Goal: Task Accomplishment & Management: Complete application form

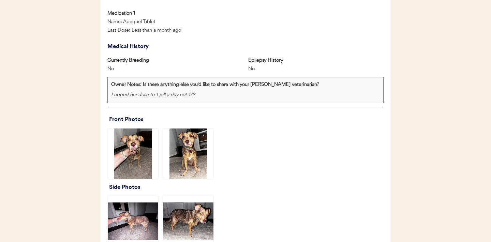
scroll to position [459, 0]
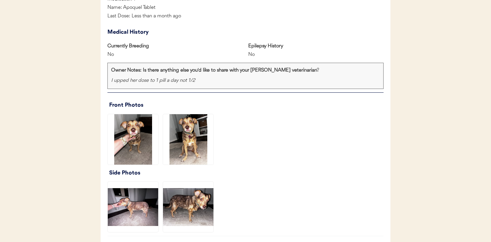
click at [126, 132] on img at bounding box center [133, 139] width 51 height 51
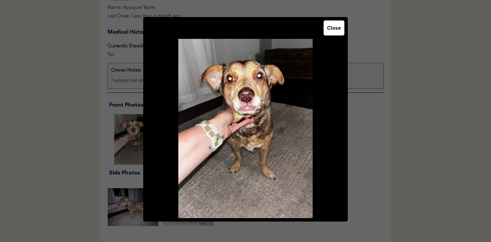
click at [332, 29] on button "Close" at bounding box center [334, 27] width 21 height 15
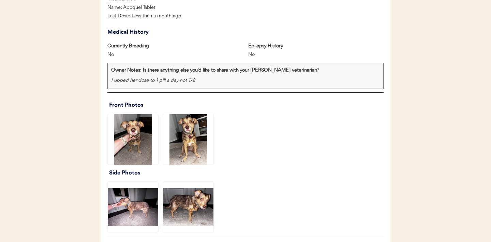
click at [190, 150] on img at bounding box center [188, 139] width 51 height 51
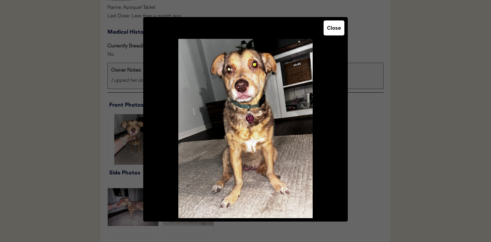
click at [333, 32] on button "Close" at bounding box center [334, 27] width 21 height 15
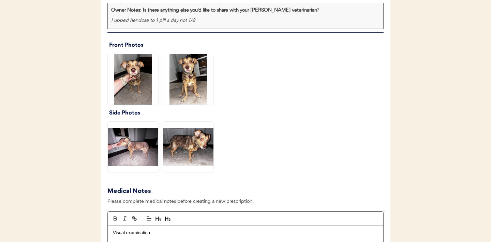
scroll to position [530, 0]
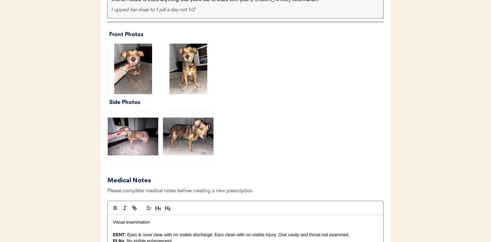
click at [129, 132] on img at bounding box center [133, 136] width 51 height 51
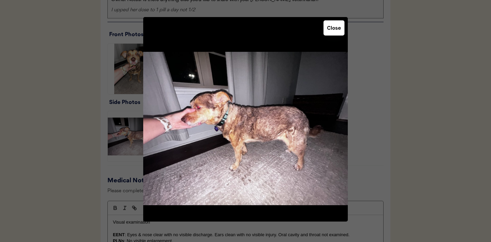
click at [332, 31] on button "Close" at bounding box center [334, 27] width 21 height 15
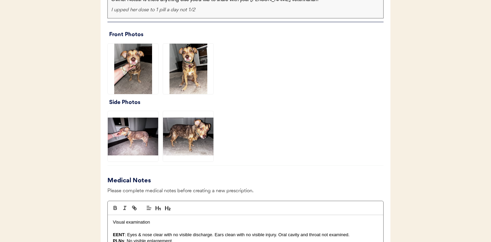
click at [195, 136] on img at bounding box center [188, 136] width 51 height 51
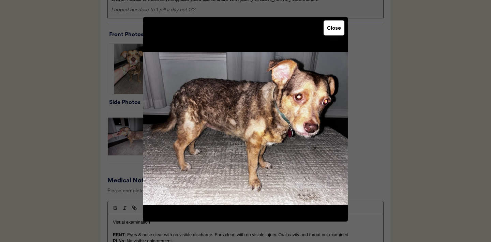
click at [399, 134] on div at bounding box center [245, 121] width 491 height 242
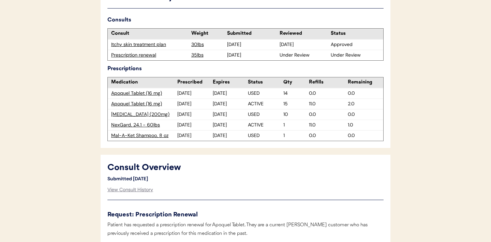
scroll to position [205, 0]
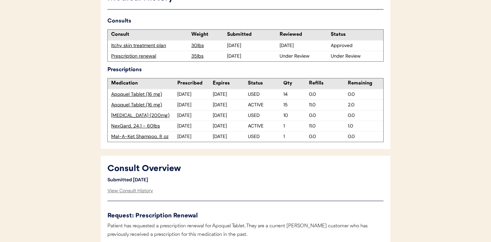
click at [144, 106] on div "Apoquel Tablet (16 mg)" at bounding box center [144, 105] width 66 height 7
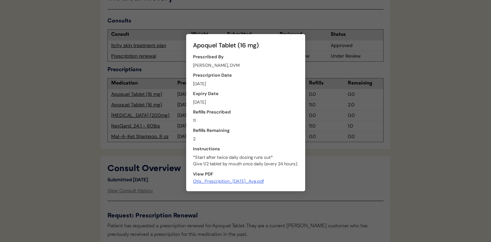
click at [348, 189] on div at bounding box center [245, 121] width 491 height 242
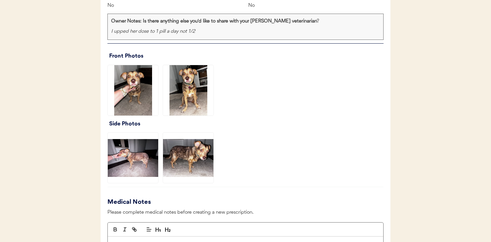
scroll to position [506, 0]
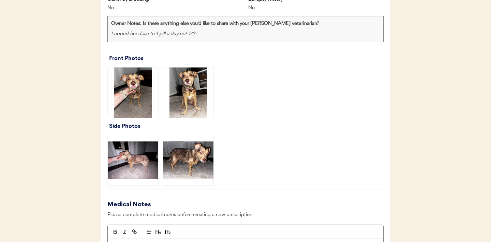
click at [134, 92] on img at bounding box center [133, 93] width 51 height 51
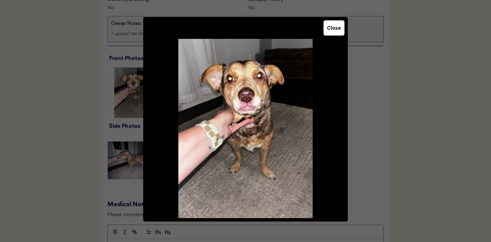
click at [336, 34] on button "Close" at bounding box center [334, 27] width 21 height 15
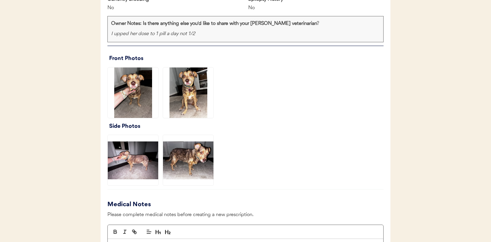
click at [193, 93] on img at bounding box center [188, 93] width 51 height 51
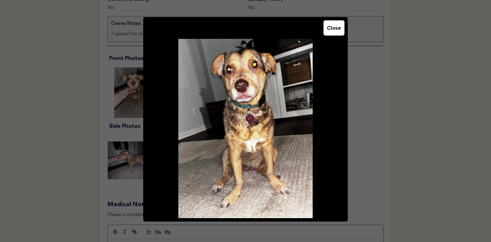
click at [336, 32] on button "Close" at bounding box center [334, 27] width 21 height 15
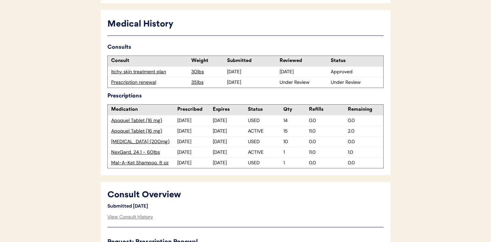
scroll to position [183, 0]
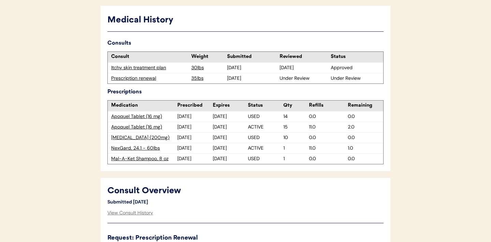
click at [145, 69] on div "Itchy skin treatment plan" at bounding box center [149, 67] width 77 height 7
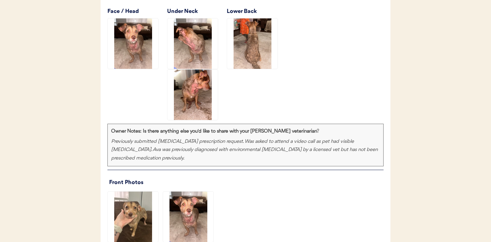
scroll to position [681, 0]
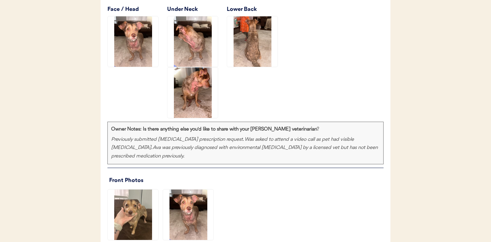
click at [140, 67] on img at bounding box center [133, 41] width 51 height 51
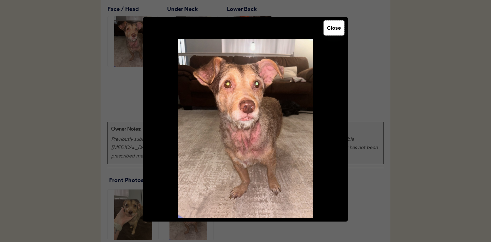
click at [336, 30] on button "Close" at bounding box center [334, 27] width 21 height 15
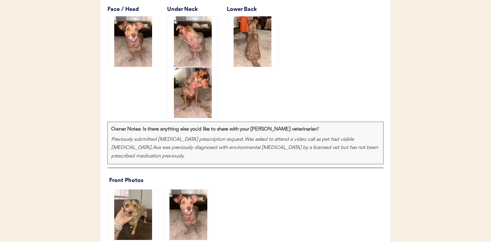
click at [196, 67] on img at bounding box center [193, 41] width 51 height 51
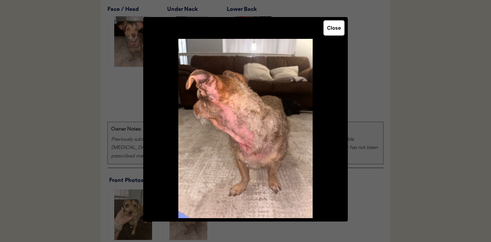
click at [333, 29] on button "Close" at bounding box center [334, 27] width 21 height 15
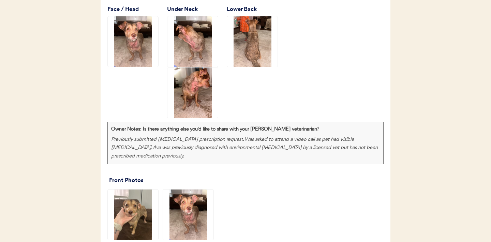
click at [258, 67] on img at bounding box center [252, 41] width 51 height 51
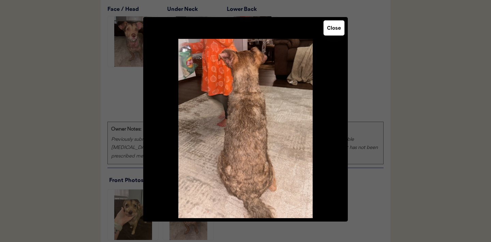
click at [328, 31] on button "Close" at bounding box center [334, 27] width 21 height 15
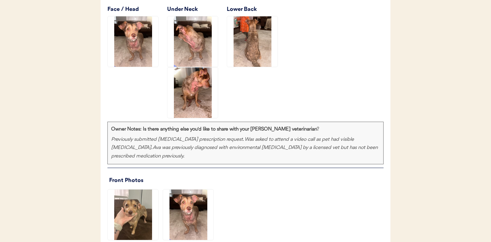
click at [193, 118] on img at bounding box center [193, 93] width 51 height 51
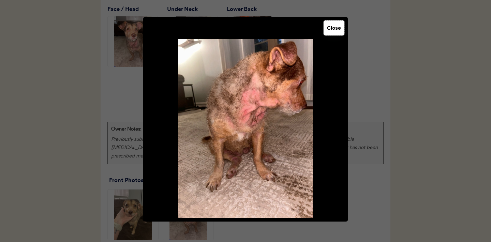
click at [337, 29] on button "Close" at bounding box center [334, 27] width 21 height 15
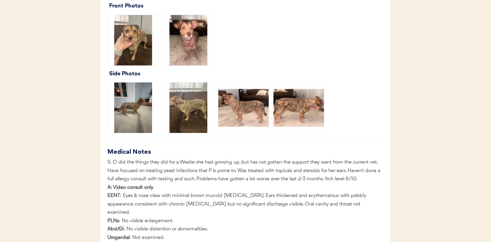
scroll to position [858, 0]
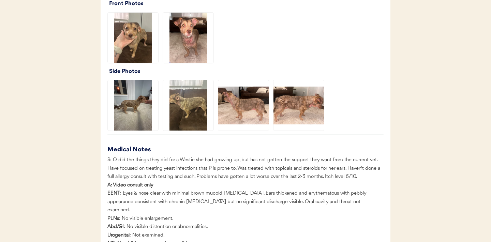
click at [292, 120] on img at bounding box center [299, 105] width 51 height 51
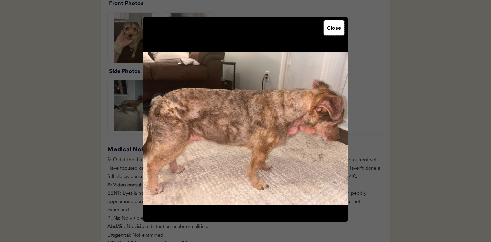
click at [334, 30] on button "Close" at bounding box center [334, 27] width 21 height 15
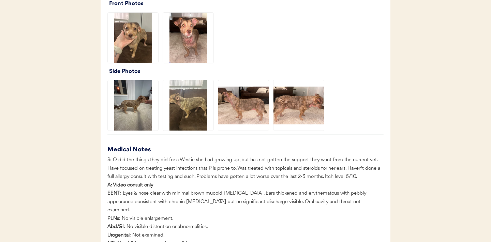
click at [241, 131] on img at bounding box center [243, 105] width 51 height 51
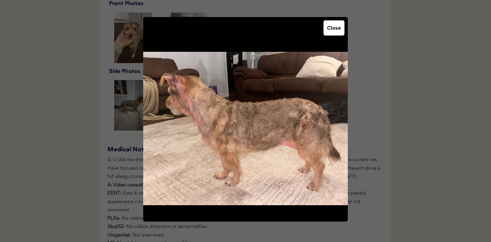
click at [336, 26] on button "Close" at bounding box center [334, 27] width 21 height 15
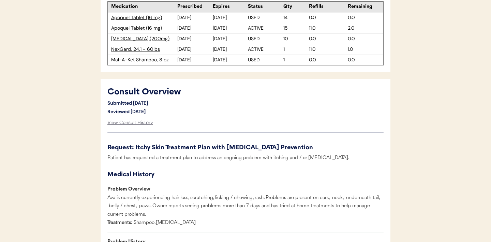
scroll to position [145, 0]
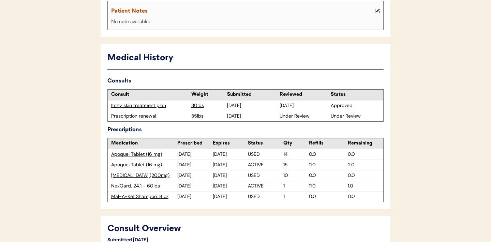
click at [130, 117] on div "Prescription renewal" at bounding box center [149, 116] width 77 height 7
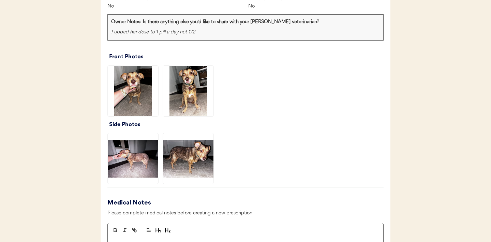
scroll to position [515, 0]
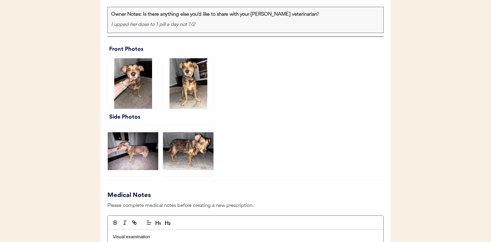
click at [144, 93] on img at bounding box center [133, 83] width 51 height 51
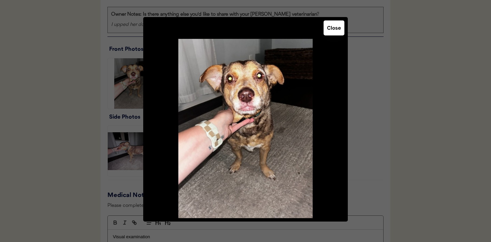
click at [336, 33] on button "Close" at bounding box center [334, 27] width 21 height 15
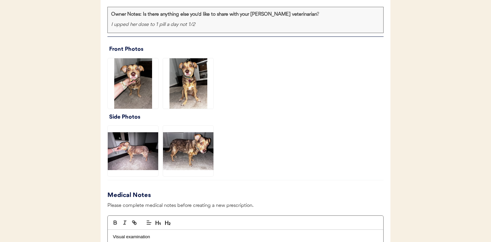
click at [180, 86] on img at bounding box center [188, 83] width 51 height 51
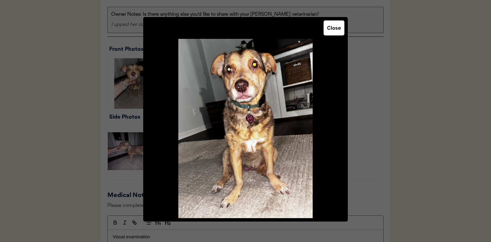
click at [331, 26] on button "Close" at bounding box center [334, 27] width 21 height 15
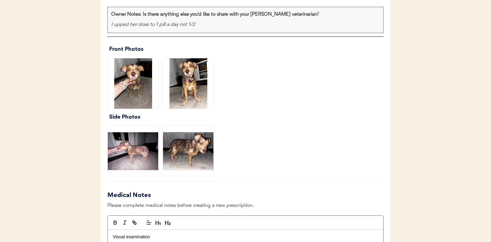
click at [140, 137] on img at bounding box center [133, 151] width 51 height 51
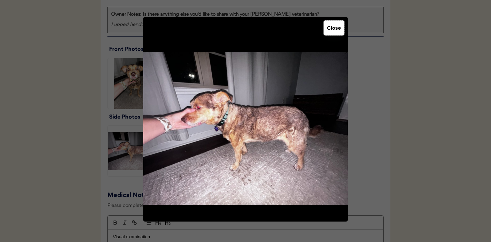
click at [335, 31] on button "Close" at bounding box center [334, 27] width 21 height 15
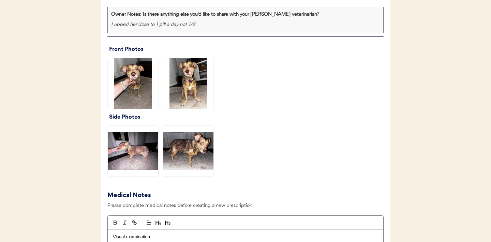
click at [213, 148] on img at bounding box center [188, 151] width 51 height 51
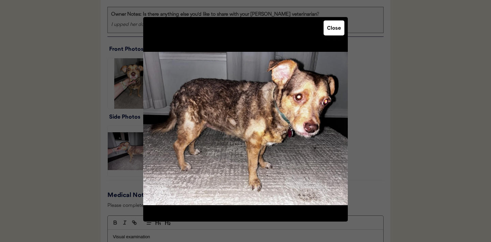
click at [337, 29] on button "Close" at bounding box center [334, 27] width 21 height 15
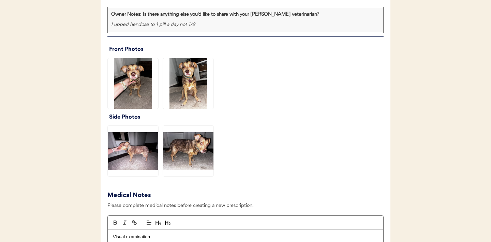
scroll to position [517, 0]
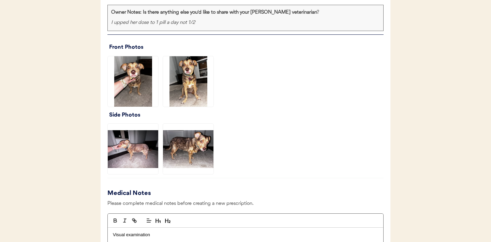
click at [134, 144] on img at bounding box center [133, 149] width 51 height 51
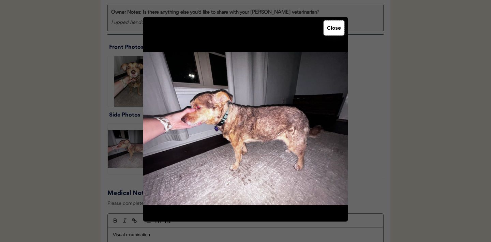
click at [333, 31] on button "Close" at bounding box center [334, 27] width 21 height 15
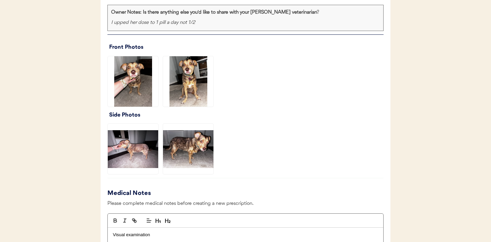
click at [186, 148] on img at bounding box center [188, 149] width 51 height 51
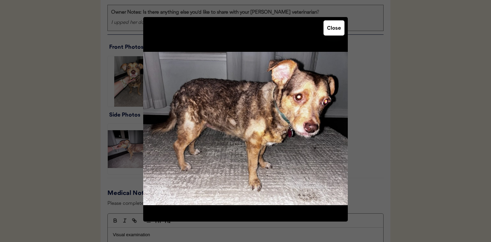
click at [332, 32] on button "Close" at bounding box center [334, 27] width 21 height 15
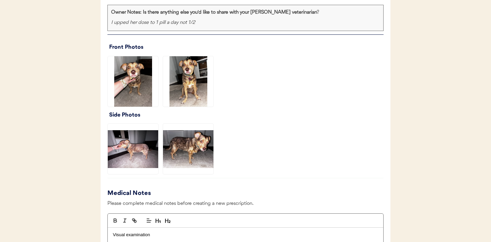
click at [149, 75] on img at bounding box center [133, 81] width 51 height 51
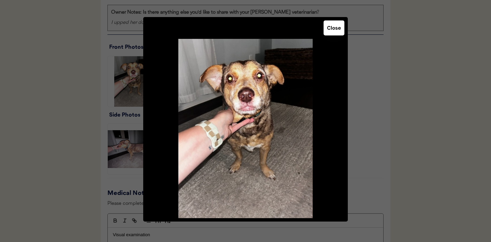
click at [328, 30] on button "Close" at bounding box center [334, 27] width 21 height 15
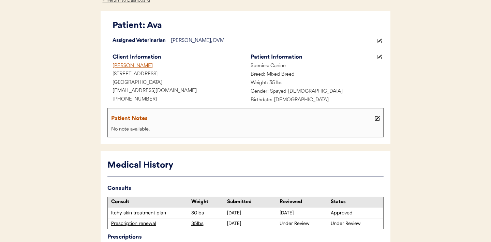
scroll to position [23, 0]
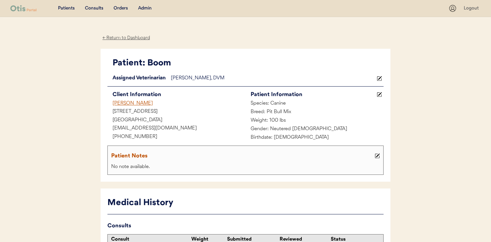
click at [91, 8] on div "Consults" at bounding box center [94, 8] width 18 height 7
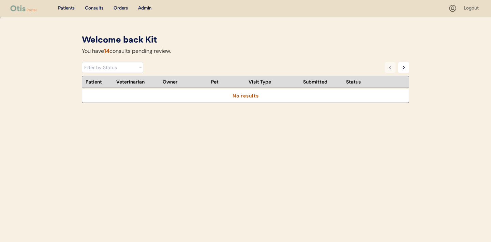
click at [90, 6] on div "Consults" at bounding box center [94, 8] width 18 height 7
click at [140, 70] on select "Filter by Status Pending Photos Under Review Pending Video Call Video Call Sche…" at bounding box center [112, 67] width 61 height 11
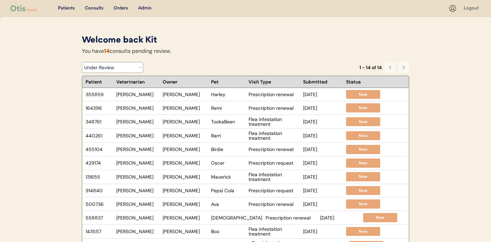
click at [135, 67] on select "Filter by Status Pending Photos Under Review Pending Video Call Video Call Sche…" at bounding box center [112, 67] width 61 height 11
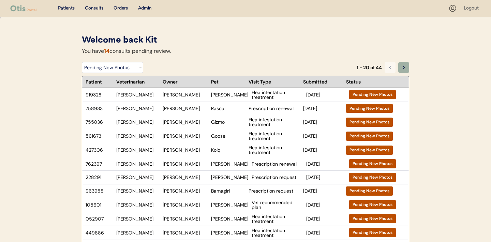
click at [402, 68] on icon at bounding box center [403, 67] width 5 height 5
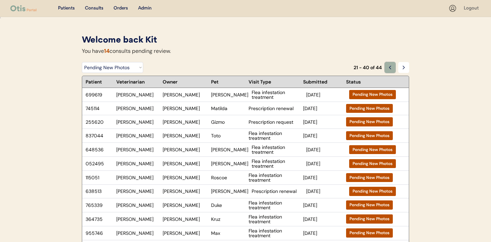
click at [388, 68] on icon at bounding box center [390, 67] width 5 height 5
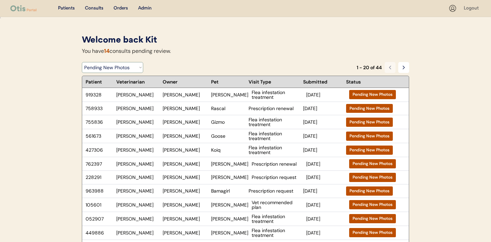
click at [136, 68] on select "Filter by Status Pending Photos Under Review Pending Video Call Video Call Sche…" at bounding box center [112, 67] width 61 height 11
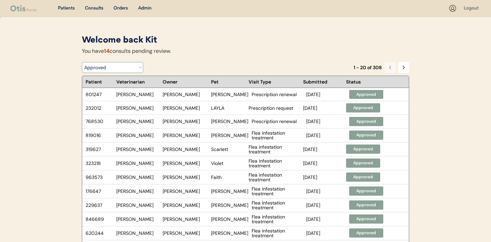
click at [138, 69] on select "Filter by Status Pending Photos Under Review Pending Video Call Video Call Sche…" at bounding box center [112, 67] width 61 height 11
select select ""under_review""
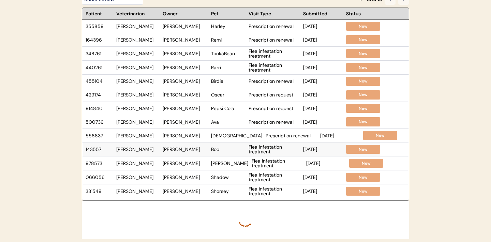
scroll to position [68, 0]
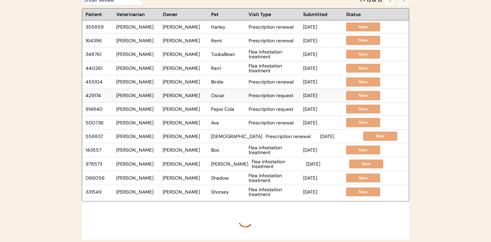
click at [214, 98] on div "Oscar" at bounding box center [228, 95] width 34 height 5
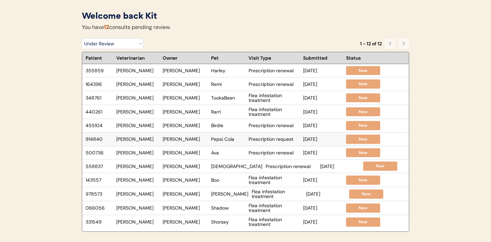
scroll to position [0, 0]
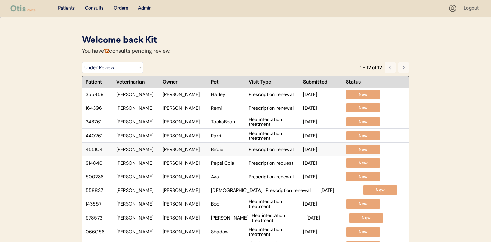
click at [185, 152] on div "Brooklynn Walters" at bounding box center [185, 149] width 45 height 5
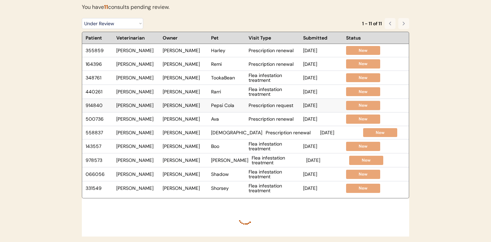
scroll to position [50, 0]
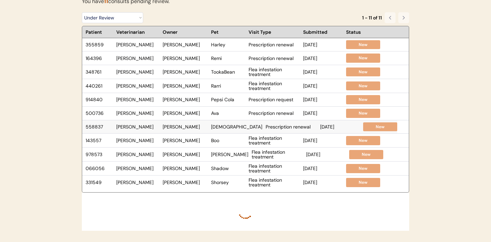
click at [185, 127] on div "SHARON TRAMMELL" at bounding box center [185, 127] width 45 height 5
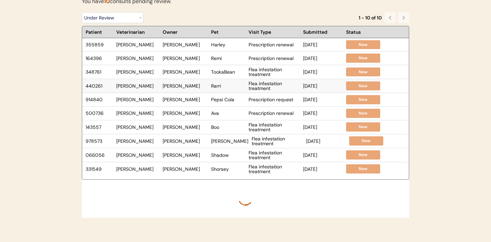
click at [188, 86] on div "Nakia Brown" at bounding box center [185, 86] width 45 height 5
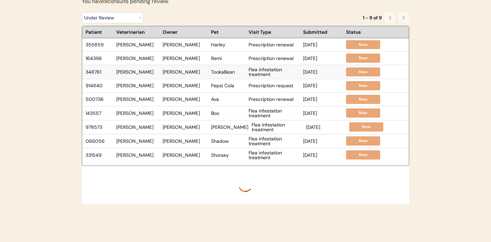
click at [218, 72] on div "TookaBean" at bounding box center [228, 72] width 34 height 5
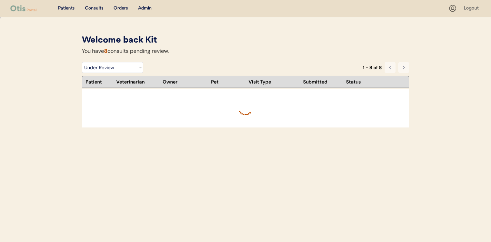
scroll to position [0, 0]
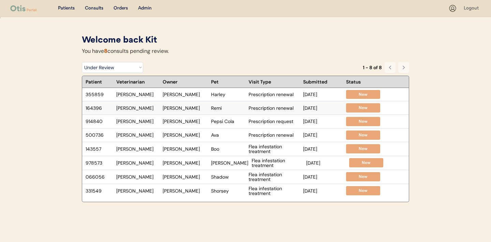
click at [206, 107] on div "Alexis Boucher" at bounding box center [185, 108] width 45 height 5
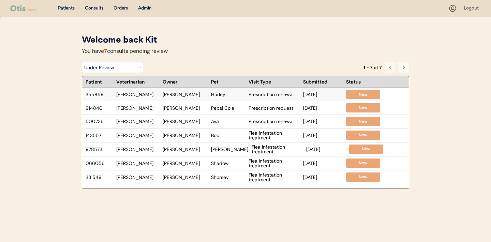
click at [241, 96] on div "Harley" at bounding box center [228, 94] width 34 height 5
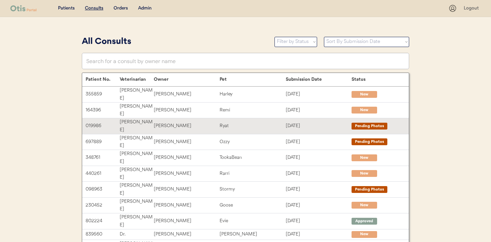
scroll to position [141, 0]
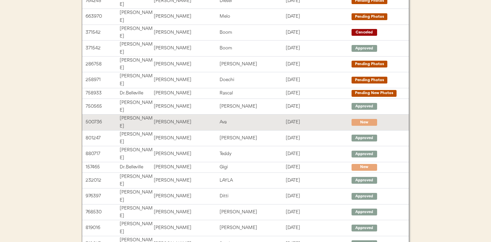
click at [208, 118] on div "Dallas jones" at bounding box center [187, 122] width 66 height 8
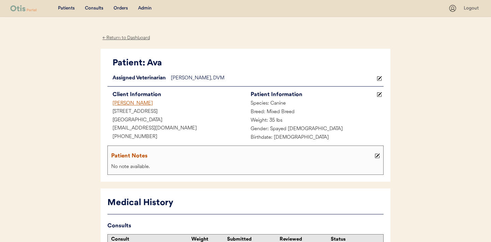
click at [125, 39] on div "← Return to Dashboard" at bounding box center [126, 38] width 51 height 8
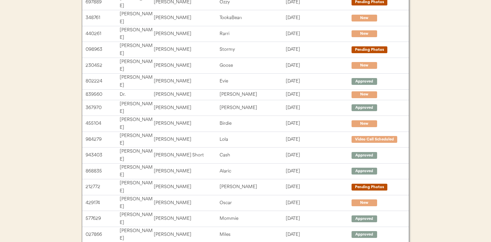
scroll to position [141, 0]
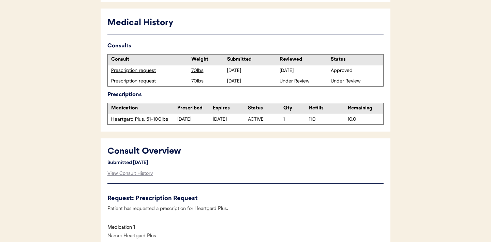
scroll to position [183, 0]
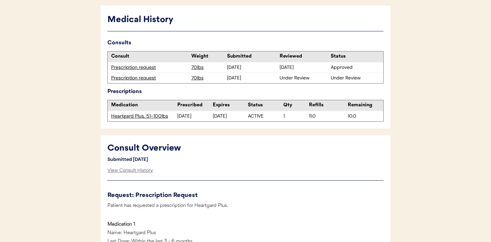
click at [142, 68] on div "Prescription request" at bounding box center [149, 67] width 77 height 7
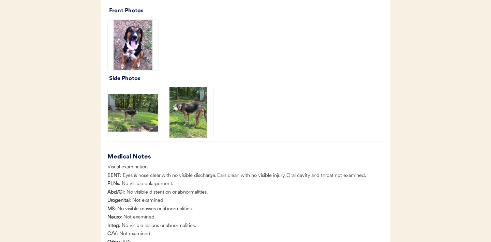
scroll to position [493, 0]
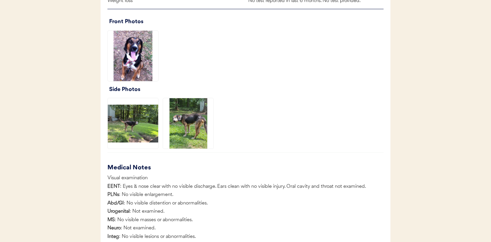
click at [139, 124] on img at bounding box center [133, 123] width 51 height 51
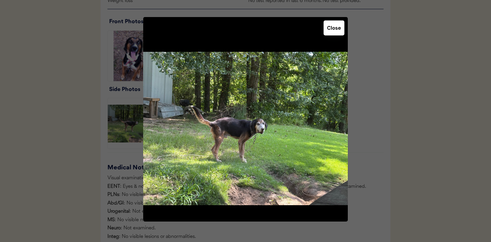
click at [333, 27] on button "Close" at bounding box center [334, 27] width 21 height 15
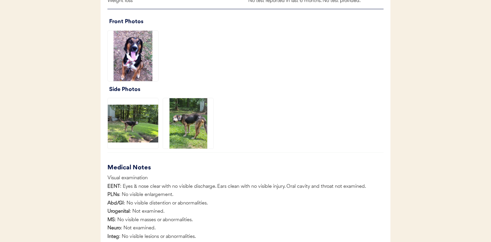
click at [189, 131] on img at bounding box center [188, 123] width 51 height 51
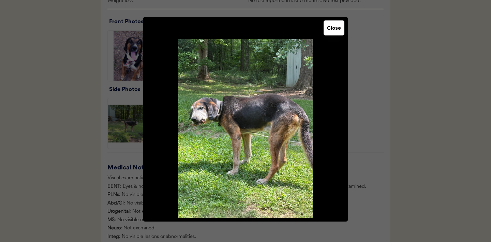
click at [336, 31] on button "Close" at bounding box center [334, 27] width 21 height 15
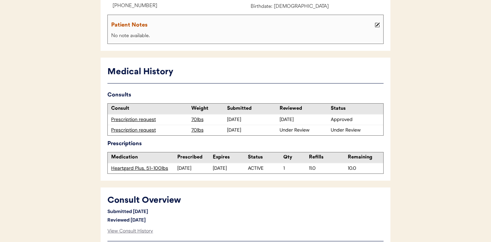
scroll to position [131, 0]
click at [135, 129] on div "Prescription request" at bounding box center [149, 130] width 77 height 7
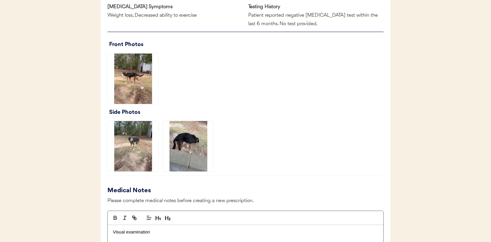
scroll to position [471, 0]
click at [129, 140] on img at bounding box center [133, 146] width 51 height 51
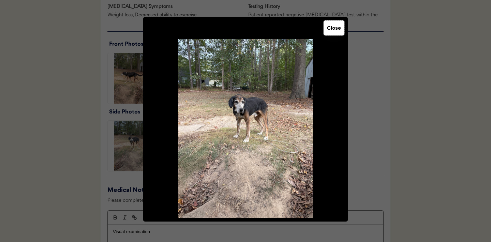
click at [332, 32] on button "Close" at bounding box center [334, 27] width 21 height 15
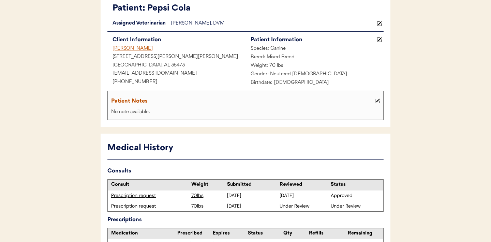
scroll to position [0, 0]
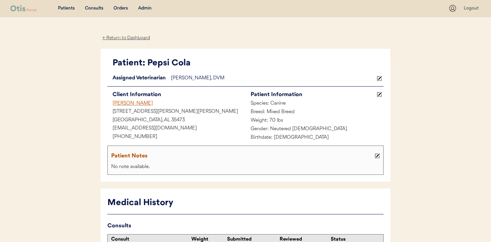
click at [220, 117] on div "Northport, AL 35473" at bounding box center [176, 120] width 138 height 9
click at [124, 39] on div "← Return to Dashboard" at bounding box center [126, 38] width 51 height 8
click at [120, 37] on div "← Return to Dashboard" at bounding box center [126, 38] width 51 height 8
click at [126, 36] on div "← Return to Dashboard" at bounding box center [126, 38] width 51 height 8
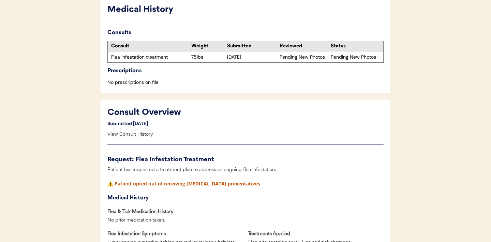
scroll to position [198, 0]
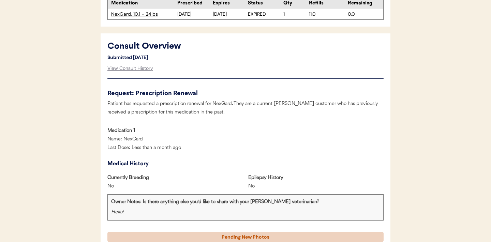
scroll to position [235, 0]
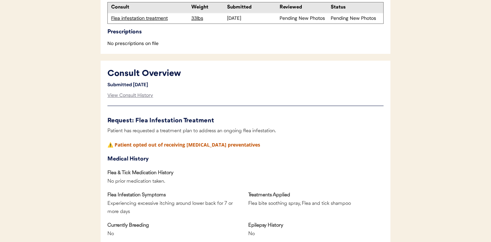
scroll to position [12, 0]
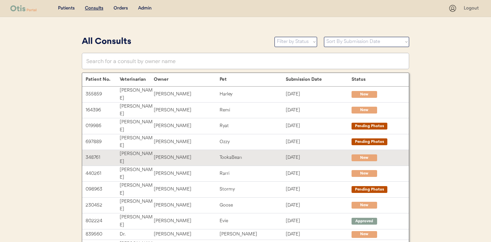
scroll to position [141, 0]
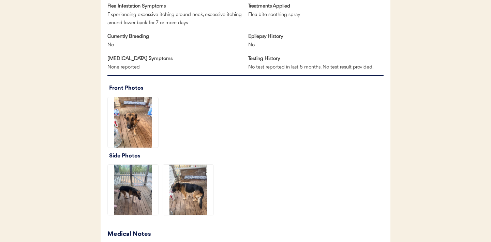
scroll to position [453, 0]
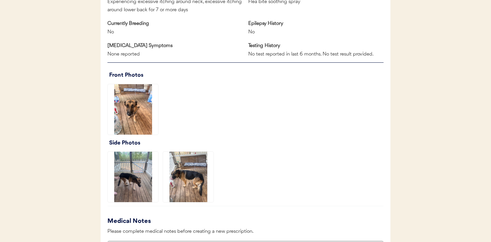
click at [144, 118] on img at bounding box center [133, 109] width 51 height 51
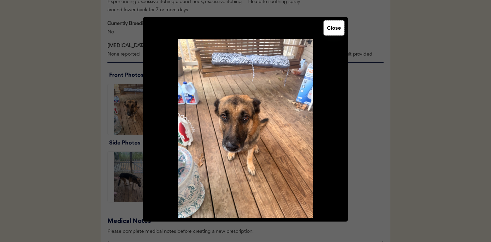
click at [333, 28] on button "Close" at bounding box center [334, 27] width 21 height 15
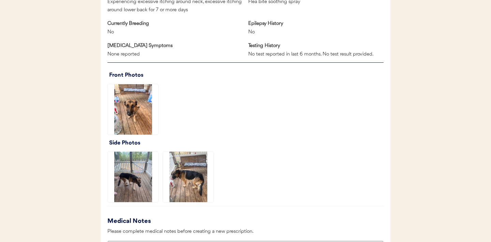
click at [138, 184] on img at bounding box center [133, 177] width 51 height 51
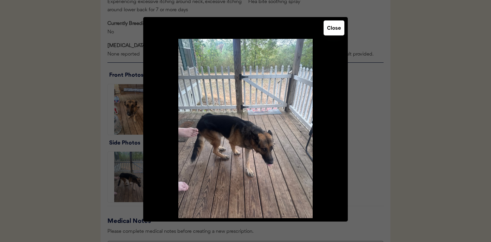
click at [329, 29] on button "Close" at bounding box center [334, 27] width 21 height 15
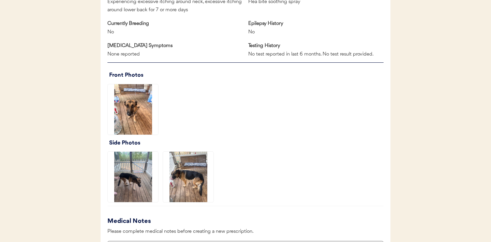
click at [190, 177] on img at bounding box center [188, 177] width 51 height 51
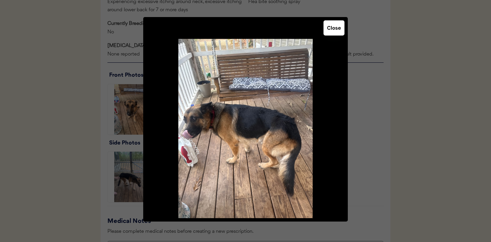
click at [339, 33] on button "Close" at bounding box center [334, 27] width 21 height 15
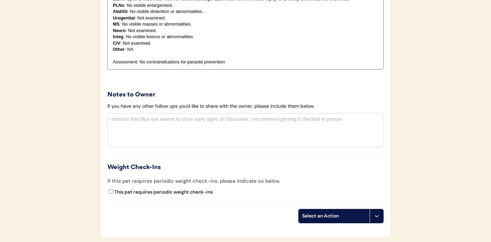
scroll to position [792, 0]
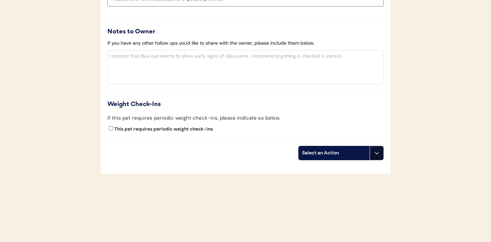
click at [378, 154] on icon at bounding box center [376, 152] width 5 height 5
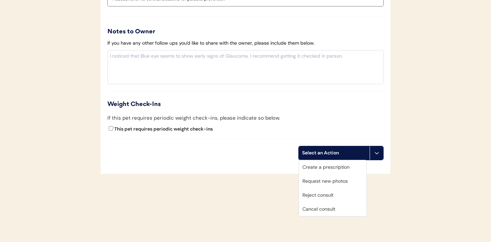
click at [321, 167] on div "Create a prescription" at bounding box center [333, 167] width 68 height 14
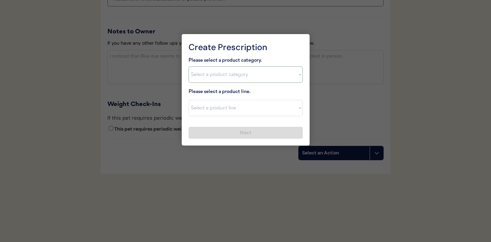
click at [296, 75] on select "Select a product category Allergies Antibiotics Anxiety Combo Parasite Preventi…" at bounding box center [246, 75] width 114 height 16
select select ""combo_parasite_prevention""
click at [297, 112] on select "Select a product line" at bounding box center [246, 108] width 114 height 16
click at [298, 80] on select "Select a product category Allergies Antibiotics Anxiety Combo Parasite Preventi…" at bounding box center [246, 75] width 114 height 16
click at [299, 109] on select "Select a product line Advantage Multi for Dogs Credelio Quattro NexGard Plus Ne…" at bounding box center [246, 108] width 114 height 16
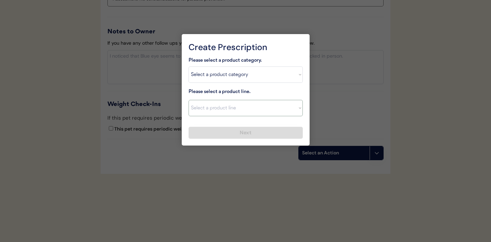
select select ""Simparica Trio""
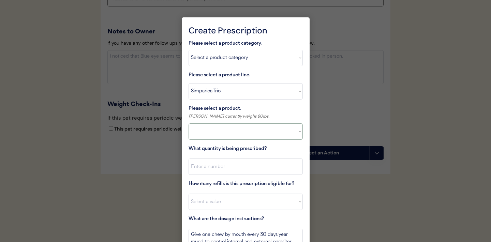
select select ""PLACEHOLDER_1427118222253""
click at [295, 131] on select "Select a product Simparica Trio, 2.8 - 5.5lbs Simparica Trio, 5.6 - 11lbs Simpa…" at bounding box center [246, 132] width 114 height 16
click at [298, 90] on select "Select a product line Advantage Multi for Dogs Credelio Quattro NexGard Plus Ne…" at bounding box center [246, 91] width 114 height 16
select select ""NexGard Plus""
click at [293, 131] on select "Select a product NexGard Plus, 4 - 8lbs NexGard Plus, 8.1 - 17lbs NexGard Plus,…" at bounding box center [246, 132] width 114 height 16
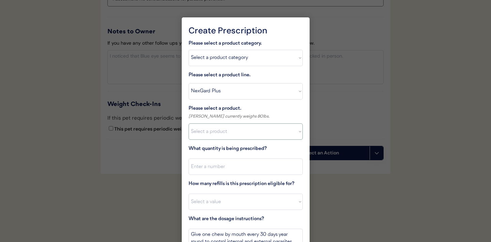
select select ""1348695171700984260__LOOKUP__1712799260549x607883605152982400""
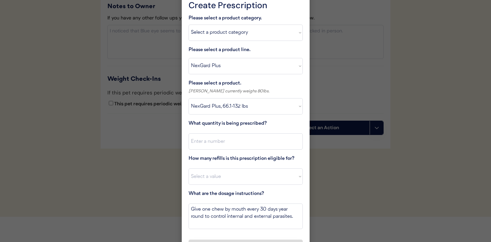
scroll to position [834, 0]
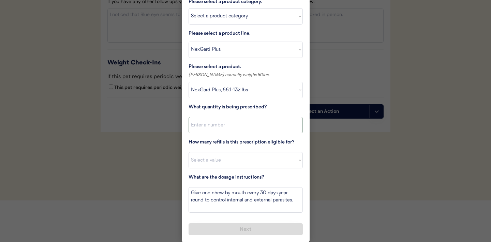
click at [259, 125] on input "input" at bounding box center [246, 125] width 114 height 16
type input "1"
click at [244, 161] on select "Select a value 0 1 2 3 4 5 6 7 8 9 10 11" at bounding box center [246, 160] width 114 height 16
select select "11"
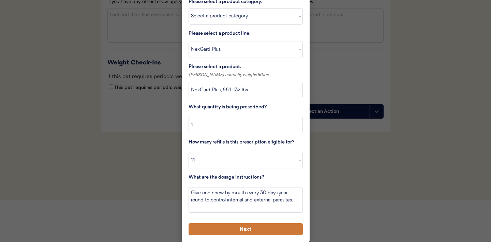
click at [214, 226] on button "Next" at bounding box center [246, 230] width 114 height 12
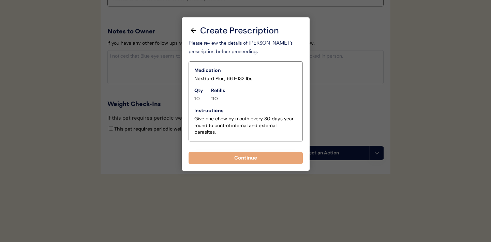
scroll to position [792, 0]
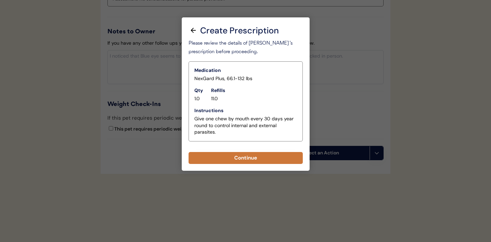
click at [233, 155] on button "Continue" at bounding box center [246, 158] width 114 height 12
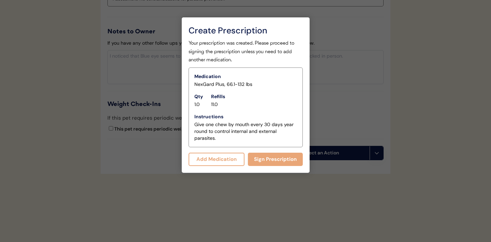
scroll to position [807, 0]
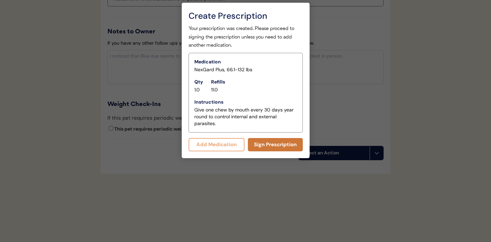
click at [260, 145] on button "Sign Prescription" at bounding box center [275, 144] width 55 height 13
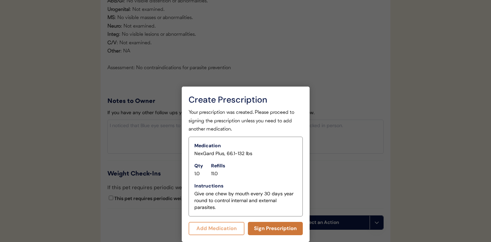
scroll to position [801, 0]
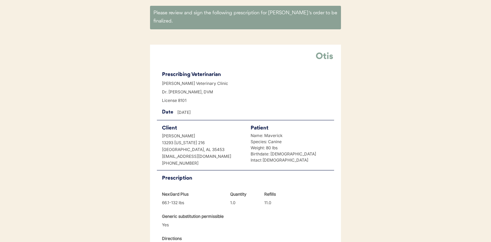
scroll to position [184, 0]
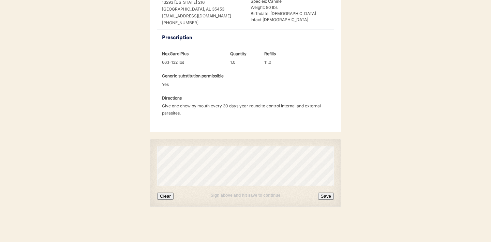
click at [167, 198] on button "Clear" at bounding box center [165, 196] width 16 height 7
click at [166, 194] on button "Clear" at bounding box center [165, 196] width 16 height 7
click at [168, 196] on button "Clear" at bounding box center [165, 196] width 16 height 7
click at [170, 195] on button "Clear" at bounding box center [165, 196] width 16 height 7
click at [328, 197] on button "Save" at bounding box center [326, 196] width 16 height 7
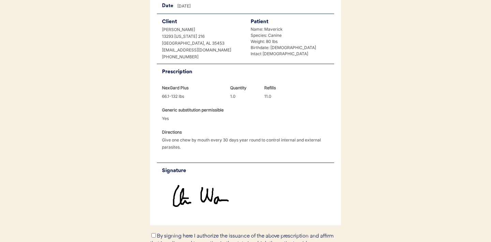
scroll to position [187, 0]
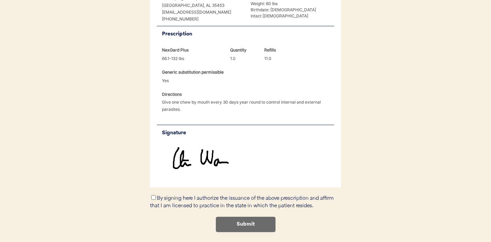
click at [153, 198] on input "By signing here I authorize the issuance of the above prescription and affirm t…" at bounding box center [154, 198] width 4 height 4
checkbox input "true"
click at [250, 224] on button "Submit" at bounding box center [246, 224] width 60 height 15
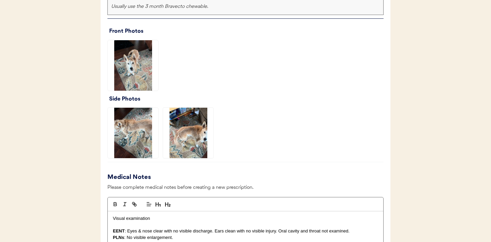
scroll to position [437, 0]
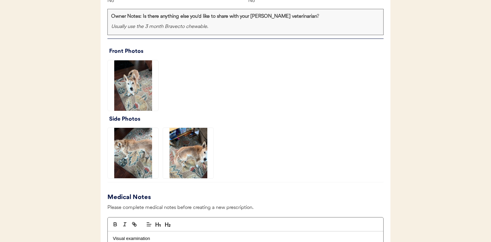
click at [134, 89] on img at bounding box center [133, 85] width 51 height 51
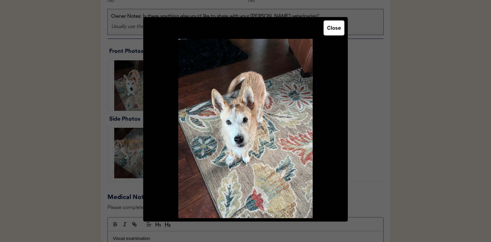
click at [333, 32] on button "Close" at bounding box center [334, 27] width 21 height 15
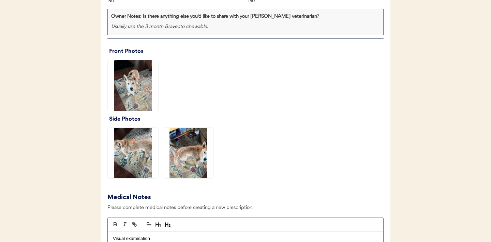
click at [141, 143] on img at bounding box center [133, 153] width 51 height 51
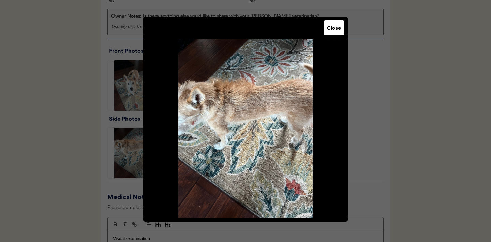
click at [333, 32] on button "Close" at bounding box center [334, 27] width 21 height 15
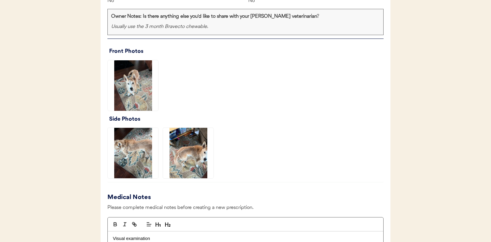
click at [183, 163] on img at bounding box center [188, 153] width 51 height 51
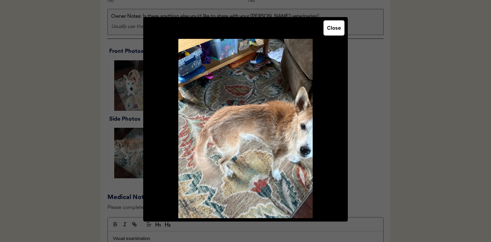
click at [331, 31] on button "Close" at bounding box center [334, 27] width 21 height 15
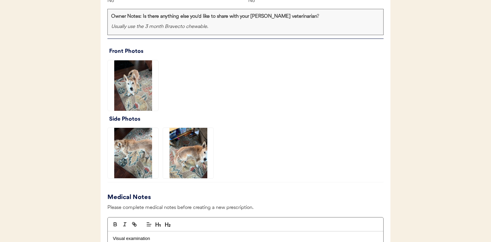
click at [138, 146] on img at bounding box center [133, 153] width 51 height 51
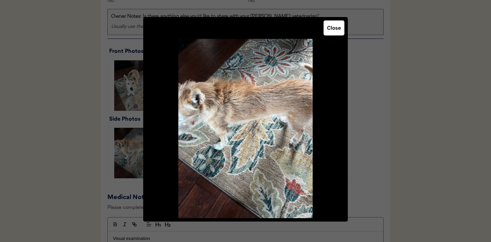
click at [332, 29] on button "Close" at bounding box center [334, 27] width 21 height 15
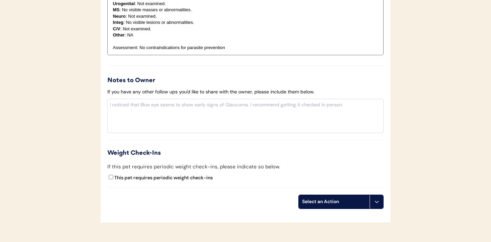
scroll to position [753, 0]
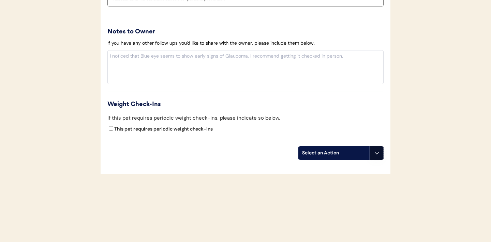
click at [378, 155] on icon at bounding box center [376, 152] width 5 height 5
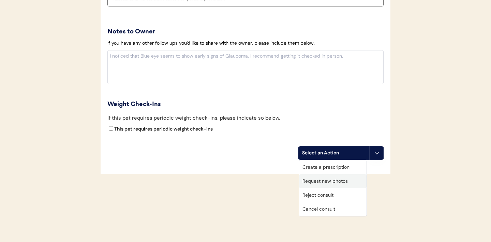
click at [335, 182] on div "Request new photos" at bounding box center [333, 181] width 68 height 14
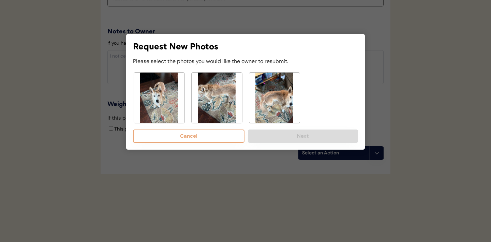
click at [213, 93] on img at bounding box center [217, 98] width 51 height 51
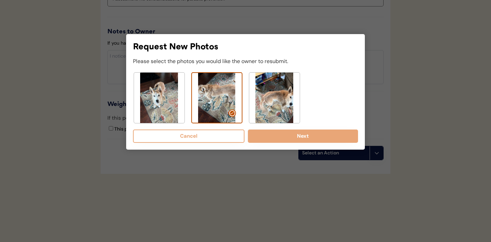
click at [275, 99] on img at bounding box center [274, 98] width 51 height 51
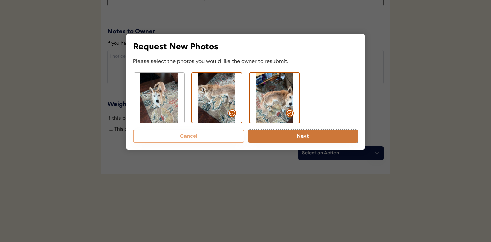
click at [282, 139] on button "Next" at bounding box center [303, 136] width 110 height 13
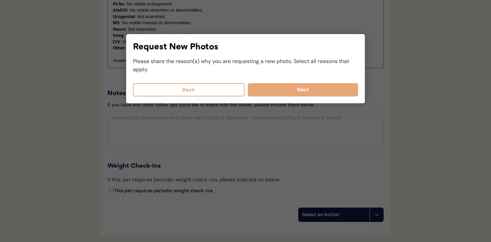
scroll to position [660, 0]
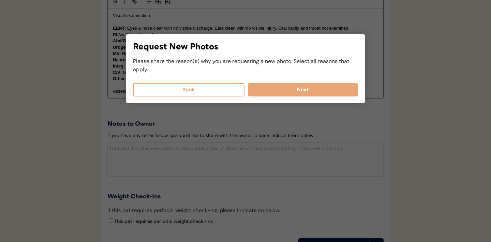
select select
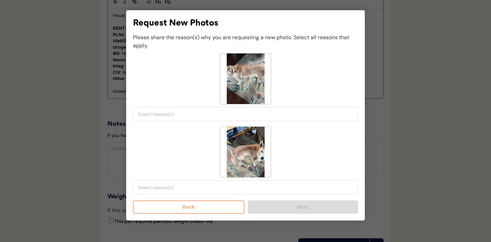
click at [192, 117] on input "search" at bounding box center [247, 114] width 219 height 6
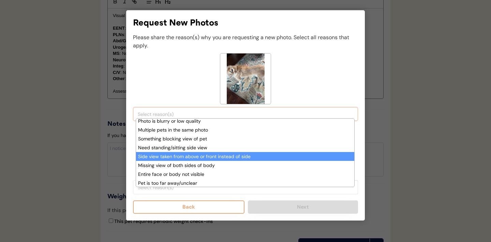
scroll to position [41, 0]
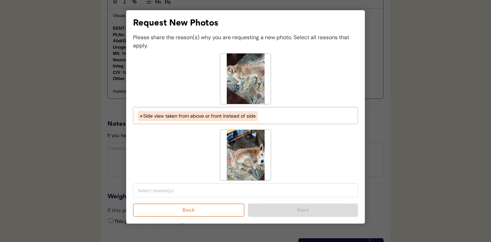
select select "side_view_taken_from_above_instead_of_side"
click at [188, 190] on input "search" at bounding box center [247, 191] width 219 height 6
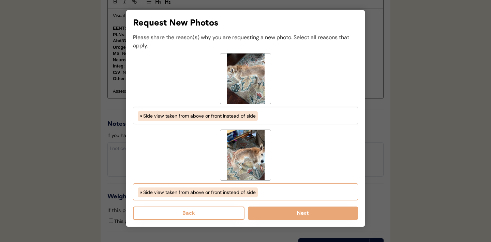
select select "side_view_taken_from_above_instead_of_side"
click at [280, 214] on button "Next" at bounding box center [303, 213] width 110 height 13
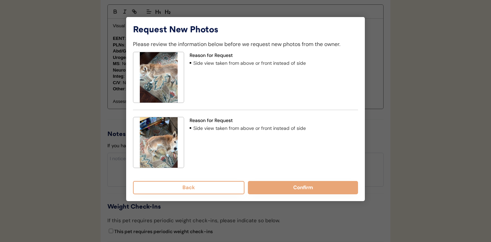
scroll to position [645, 0]
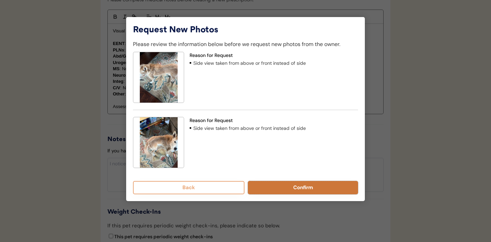
click at [285, 189] on button "Confirm" at bounding box center [303, 187] width 110 height 13
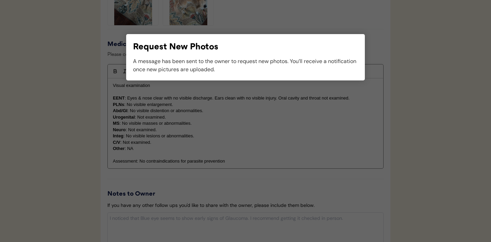
scroll to position [618, 0]
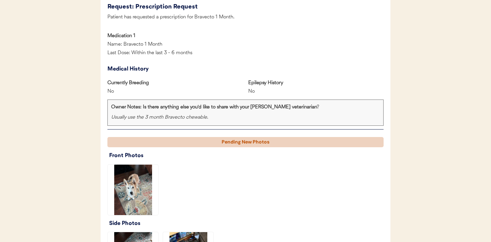
scroll to position [345, 0]
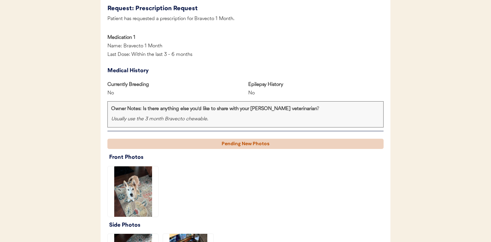
click at [229, 72] on div "Medical History" at bounding box center [245, 71] width 276 height 10
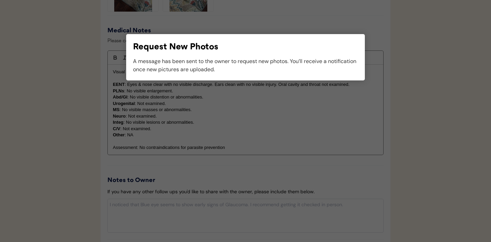
click at [225, 140] on div at bounding box center [245, 121] width 491 height 242
click at [80, 54] on div at bounding box center [245, 121] width 491 height 242
click at [30, 144] on div at bounding box center [245, 121] width 491 height 242
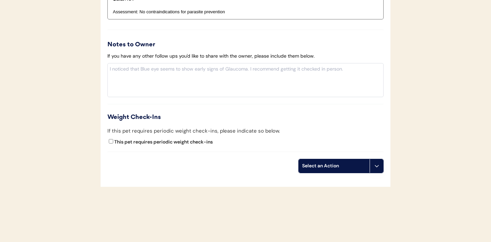
scroll to position [829, 0]
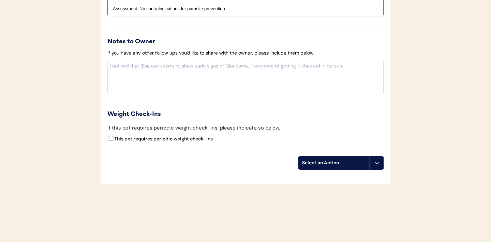
click at [111, 139] on input "This pet requires periodic weight check-ins" at bounding box center [111, 138] width 4 height 4
checkbox input "true"
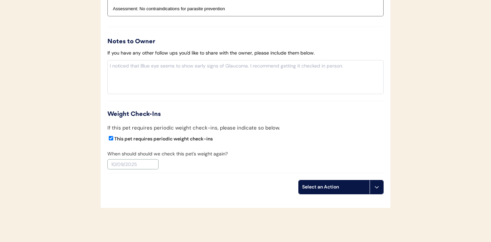
click at [142, 164] on input "text" at bounding box center [132, 164] width 51 height 10
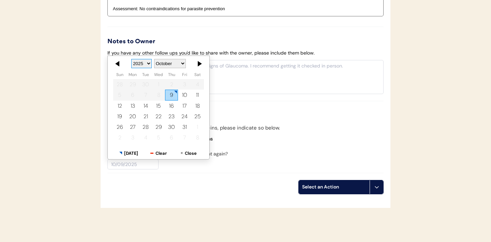
click at [147, 64] on select "2025 2026 2027 2028 2029 2030 2031 2032 2033 2034 2035 2036 2037 2038 2039 2040…" at bounding box center [141, 63] width 20 height 9
click at [179, 64] on select "January February March April May June July August September October November De…" at bounding box center [170, 63] width 32 height 9
click at [185, 95] on div "9" at bounding box center [184, 95] width 13 height 11
type input "1/09/2026"
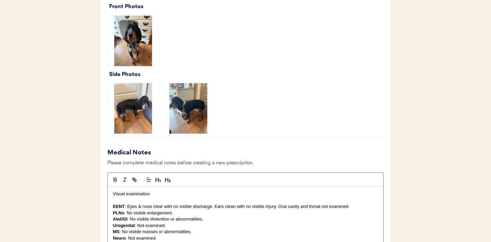
scroll to position [560, 0]
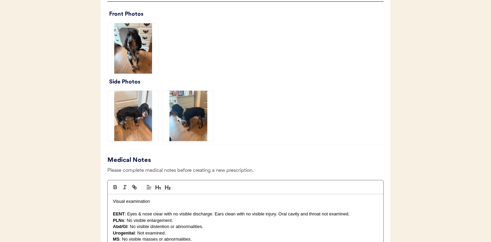
click at [138, 48] on img at bounding box center [133, 48] width 51 height 51
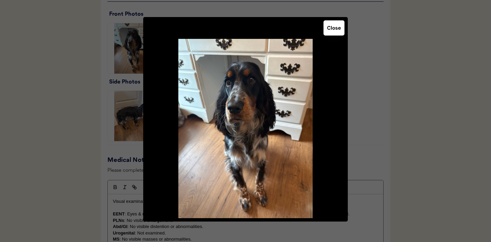
click at [334, 26] on button "Close" at bounding box center [334, 27] width 21 height 15
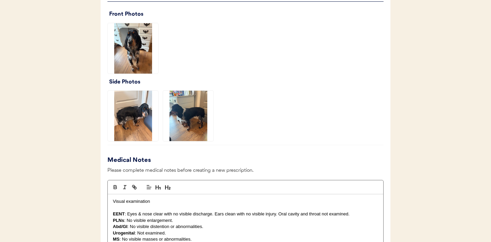
click at [145, 118] on img at bounding box center [133, 116] width 51 height 51
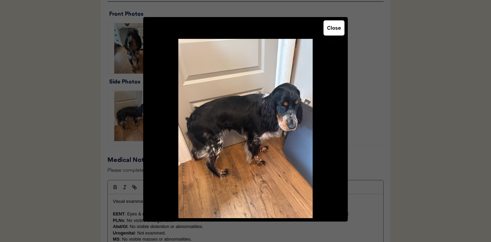
click at [334, 29] on button "Close" at bounding box center [334, 27] width 21 height 15
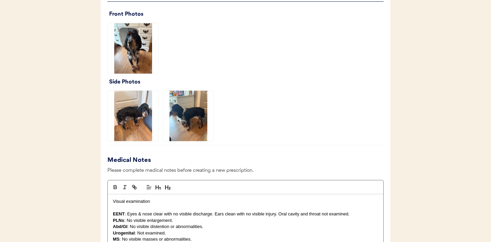
click at [196, 119] on img at bounding box center [188, 116] width 51 height 51
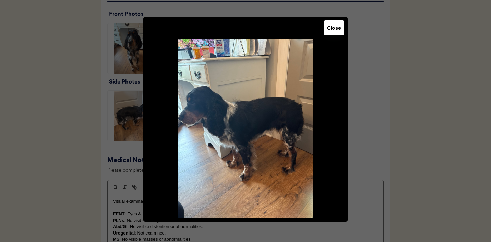
click at [334, 31] on button "Close" at bounding box center [334, 27] width 21 height 15
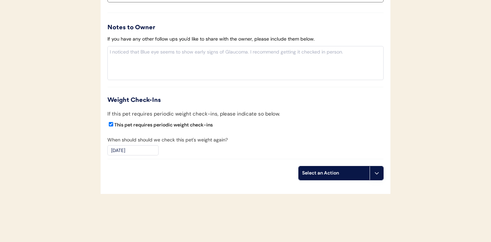
scroll to position [859, 0]
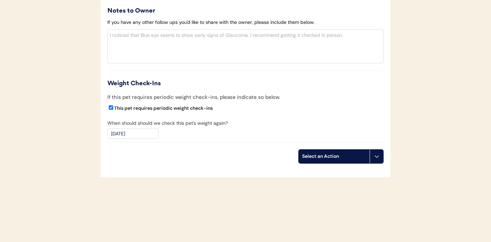
click at [376, 157] on use at bounding box center [376, 156] width 5 height 5
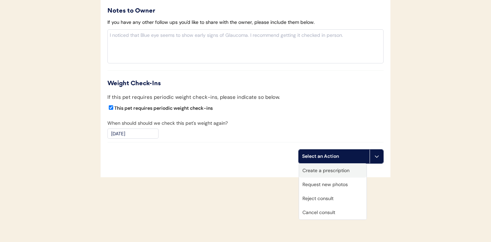
click at [327, 171] on div "Create a prescription" at bounding box center [333, 171] width 68 height 14
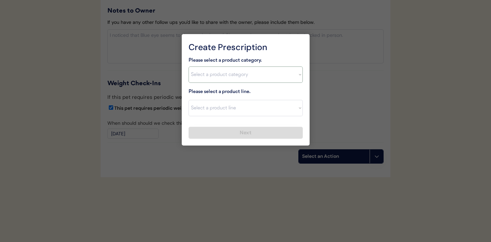
click at [296, 75] on select "Select a product category Allergies Antibiotics Anxiety Combo Parasite Preventi…" at bounding box center [246, 75] width 114 height 16
select select ""combo_parasite_prevention""
click at [291, 112] on select "Select a product line" at bounding box center [246, 108] width 114 height 16
click at [297, 106] on select "Select a product line" at bounding box center [246, 108] width 114 height 16
click at [295, 74] on select "Select a product category Allergies Antibiotics Anxiety Combo Parasite Preventi…" at bounding box center [246, 75] width 114 height 16
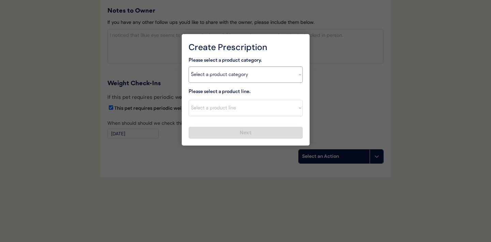
click at [301, 111] on select "Select a product line Advantage Multi for Dogs Credelio Quattro NexGard Plus Ne…" at bounding box center [246, 108] width 114 height 16
select select ""Simparica Trio""
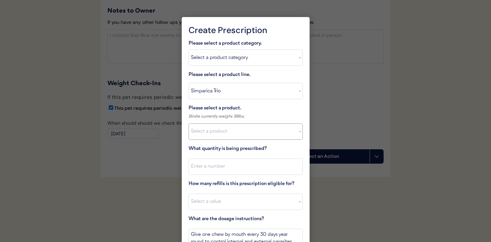
click at [299, 131] on select "Select a product Simparica Trio, 2.8 - 5.5lbs Simparica Trio, 5.6 - 11lbs Simpa…" at bounding box center [246, 132] width 114 height 16
select select ""1348695171700984260__LOOKUP__1704773707524x107284382987270270""
click at [241, 169] on input "input" at bounding box center [246, 167] width 114 height 16
type input "1"
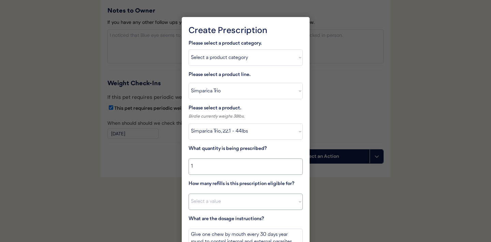
click at [212, 205] on select "Select a value 0 1 2 3 4 5 6 7 8 9 10 11" at bounding box center [246, 202] width 114 height 16
select select "2"
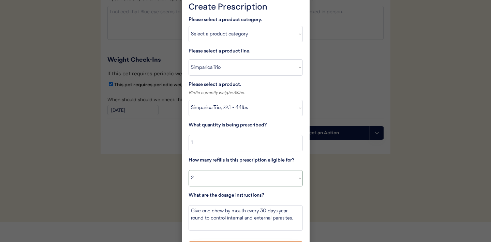
scroll to position [901, 0]
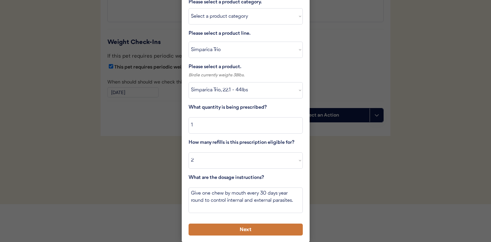
click at [212, 227] on button "Next" at bounding box center [246, 230] width 114 height 12
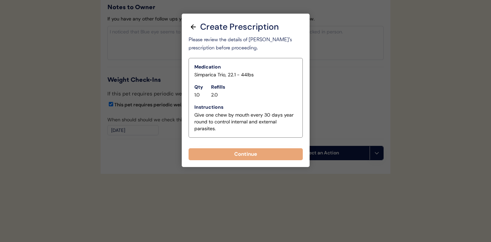
scroll to position [863, 0]
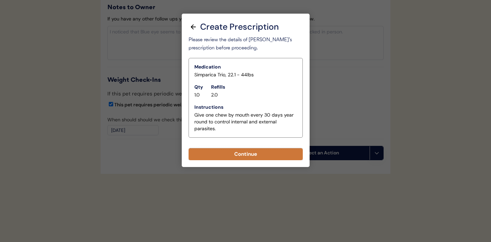
click at [245, 156] on button "Continue" at bounding box center [246, 154] width 114 height 12
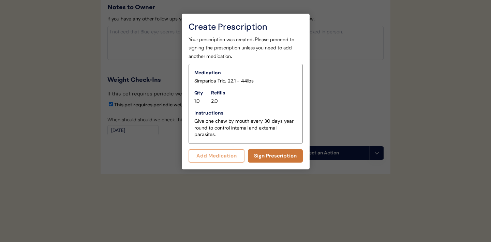
click at [270, 157] on button "Sign Prescription" at bounding box center [275, 155] width 55 height 13
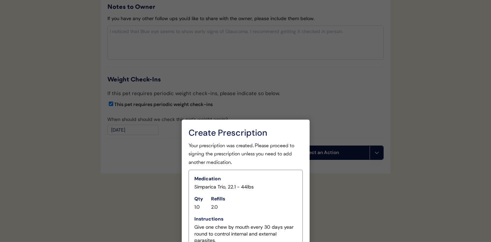
scroll to position [856, 0]
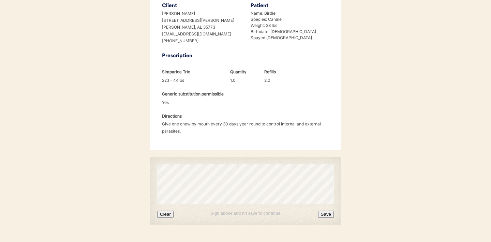
scroll to position [175, 0]
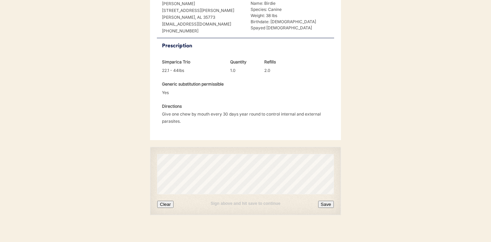
click at [171, 201] on button "Clear" at bounding box center [165, 204] width 16 height 7
click at [168, 201] on button "Clear" at bounding box center [165, 204] width 16 height 7
click at [327, 201] on button "Save" at bounding box center [326, 204] width 16 height 7
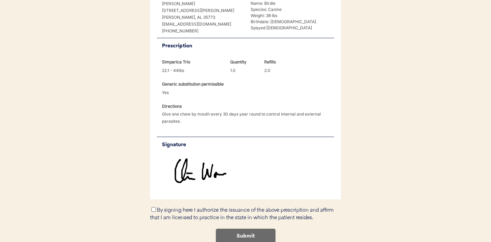
click at [153, 207] on input "By signing here I authorize the issuance of the above prescription and affirm t…" at bounding box center [154, 209] width 4 height 4
checkbox input "true"
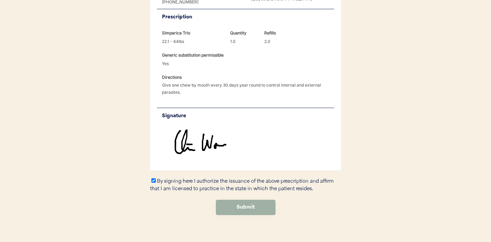
click at [236, 200] on button "Submit" at bounding box center [246, 207] width 60 height 15
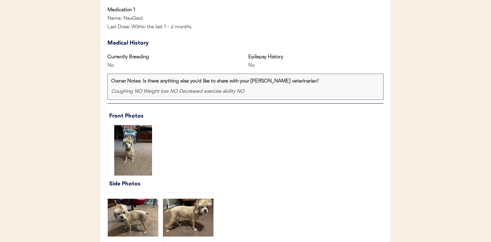
scroll to position [423, 0]
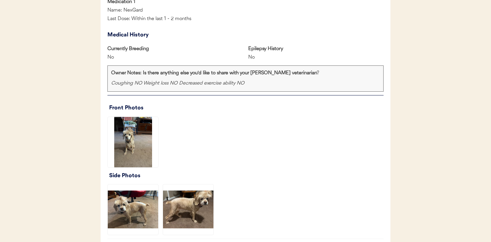
click at [136, 143] on img at bounding box center [133, 142] width 51 height 51
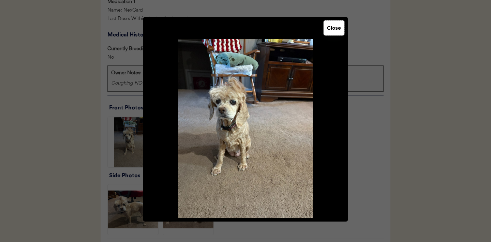
click at [333, 33] on button "Close" at bounding box center [334, 27] width 21 height 15
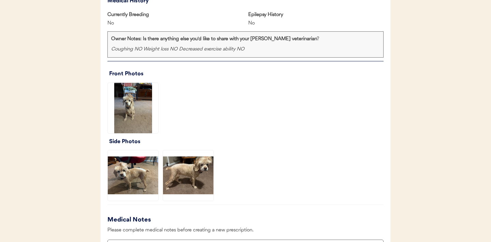
scroll to position [470, 0]
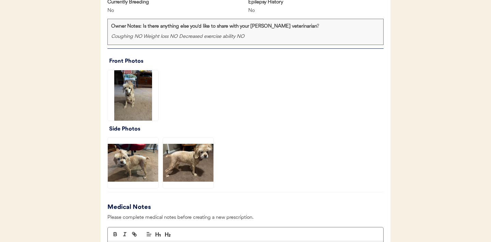
click at [140, 169] on img at bounding box center [133, 163] width 51 height 51
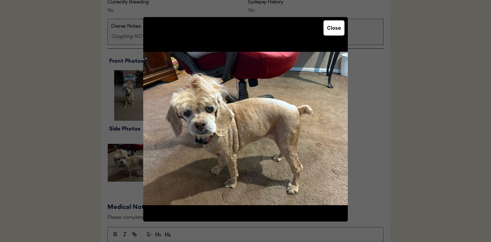
click at [331, 32] on button "Close" at bounding box center [334, 27] width 21 height 15
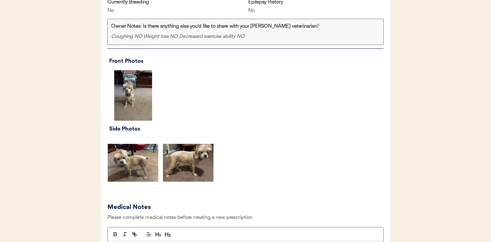
click at [198, 159] on img at bounding box center [188, 163] width 51 height 51
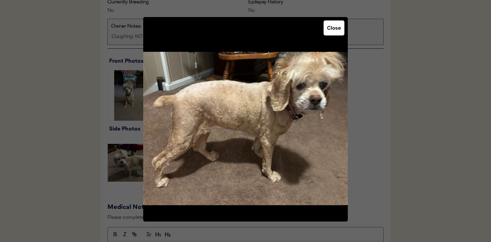
click at [335, 29] on button "Close" at bounding box center [334, 27] width 21 height 15
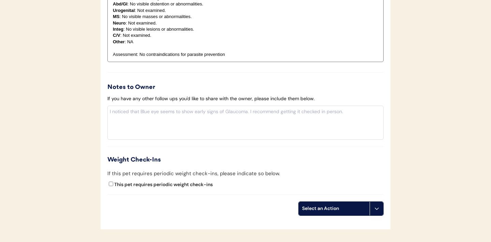
scroll to position [795, 0]
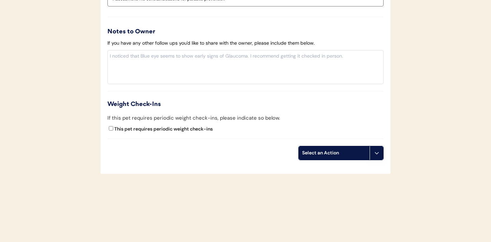
click at [375, 154] on icon at bounding box center [376, 152] width 5 height 5
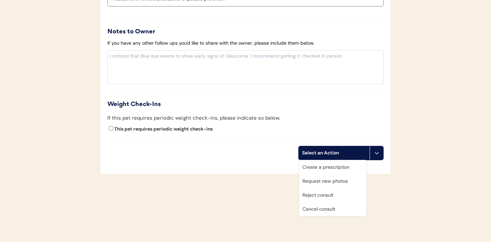
click at [331, 168] on div "Create a prescription" at bounding box center [333, 167] width 68 height 14
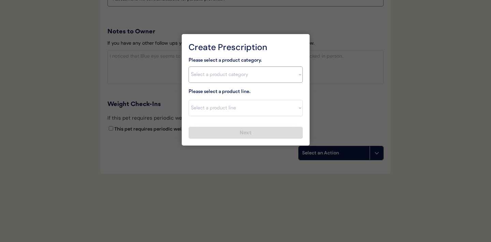
click at [291, 75] on select "Select a product category [MEDICAL_DATA] Antibiotics Anxiety Combo [MEDICAL_DAT…" at bounding box center [246, 75] width 114 height 16
select select ""flea___tick""
click at [298, 108] on select "Select a product line Advantix II Bravecto 1 Month Bravecto 1 Month (3 Month) B…" at bounding box center [246, 108] width 114 height 16
select select ""NexGard""
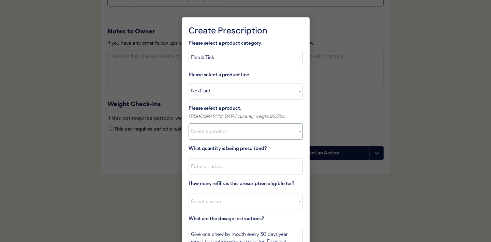
click at [290, 135] on select "Select a product NexGard, 4 - 10lbs NexGard, 10.1 - 24lbs NexGard, 24.1 - 60lbs…" at bounding box center [246, 132] width 114 height 16
select select ""1348695171700984260__LOOKUP__1670802168528x104437410217383500""
click at [218, 166] on input "input" at bounding box center [246, 167] width 114 height 16
type input "1"
click at [200, 208] on select "Select a value 0 1 2 3 4 5 6 7 8 9 10 11" at bounding box center [246, 202] width 114 height 16
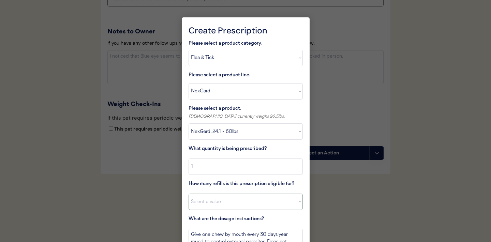
select select "11"
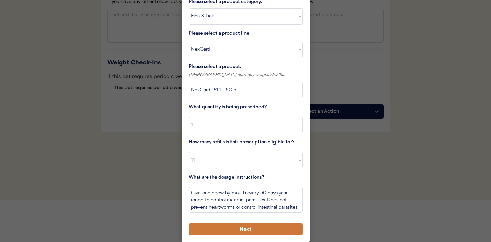
click at [236, 230] on button "Next" at bounding box center [246, 230] width 114 height 12
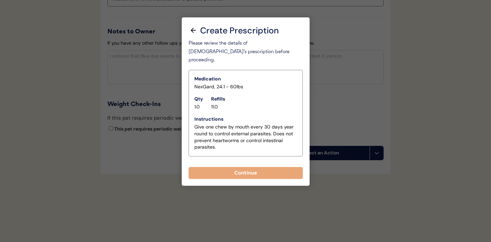
scroll to position [795, 0]
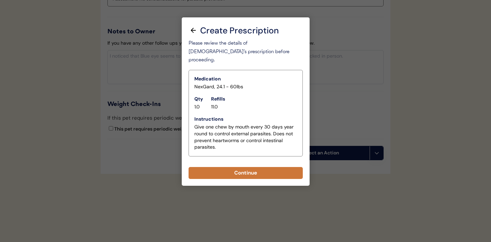
click at [243, 167] on button "Continue" at bounding box center [246, 173] width 114 height 12
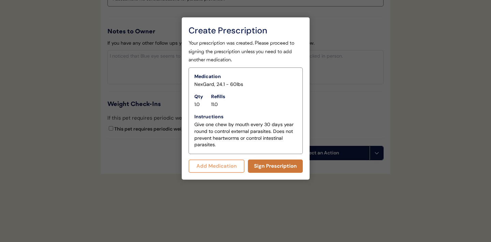
click at [271, 167] on button "Sign Prescription" at bounding box center [275, 166] width 55 height 13
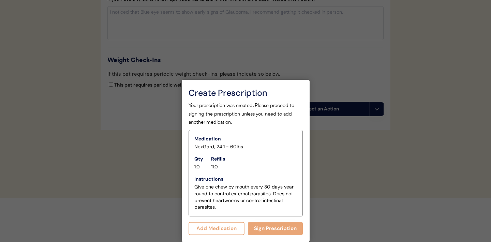
scroll to position [789, 0]
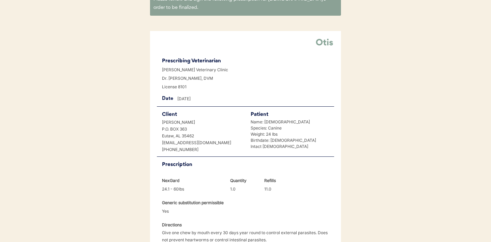
scroll to position [175, 0]
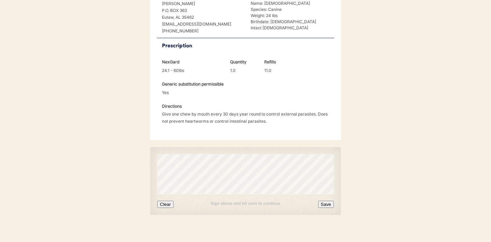
click at [167, 201] on button "Clear" at bounding box center [165, 204] width 16 height 7
click at [327, 201] on button "Save" at bounding box center [326, 204] width 16 height 7
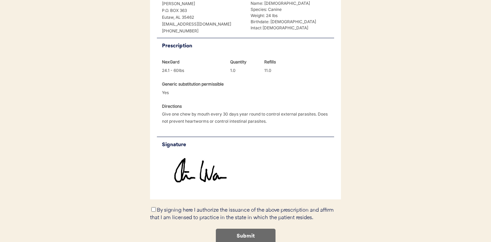
click at [153, 207] on input "By signing here I authorize the issuance of the above prescription and affirm t…" at bounding box center [154, 209] width 4 height 4
checkbox input "true"
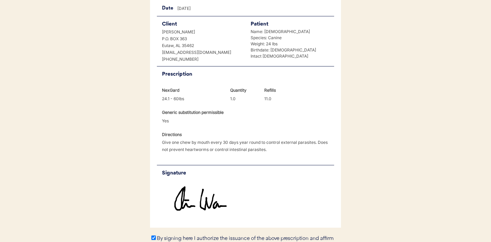
scroll to position [204, 0]
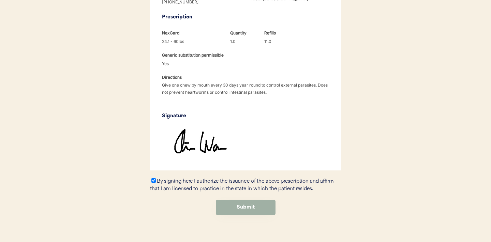
click at [253, 200] on button "Submit" at bounding box center [246, 207] width 60 height 15
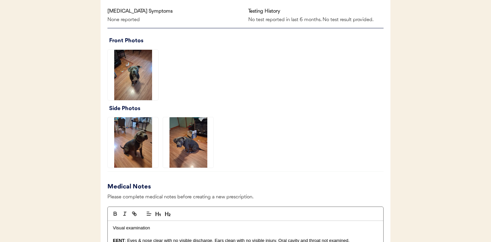
scroll to position [483, 0]
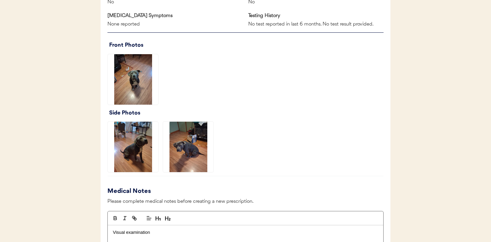
click at [137, 88] on img at bounding box center [133, 79] width 51 height 51
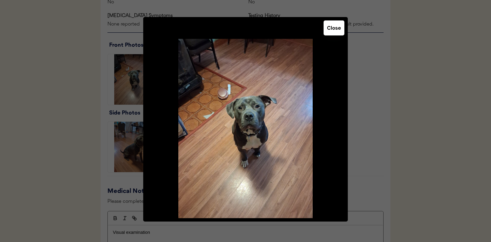
click at [338, 33] on button "Close" at bounding box center [334, 27] width 21 height 15
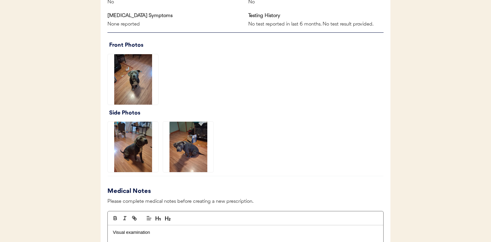
click at [136, 147] on img at bounding box center [133, 147] width 51 height 51
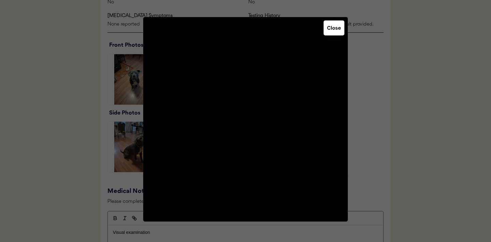
click at [335, 31] on button "Close" at bounding box center [334, 27] width 21 height 15
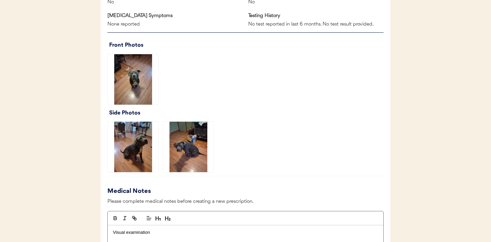
click at [185, 145] on img at bounding box center [188, 147] width 51 height 51
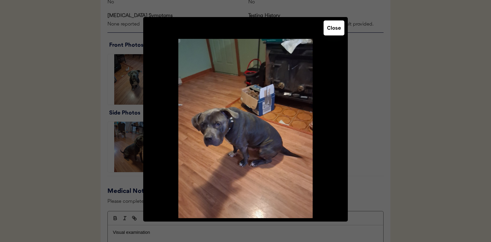
click at [335, 33] on button "Close" at bounding box center [334, 27] width 21 height 15
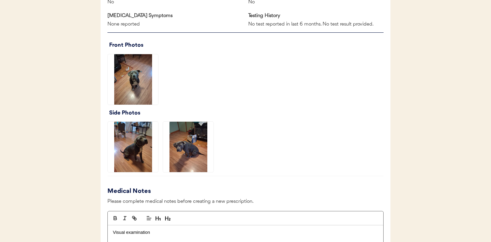
click at [136, 154] on img at bounding box center [133, 147] width 51 height 51
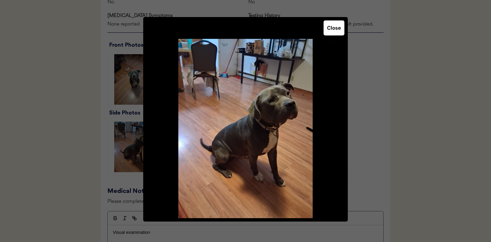
click at [331, 28] on button "Close" at bounding box center [334, 27] width 21 height 15
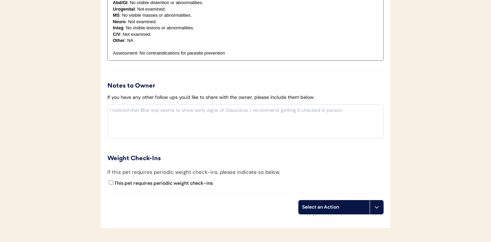
scroll to position [778, 0]
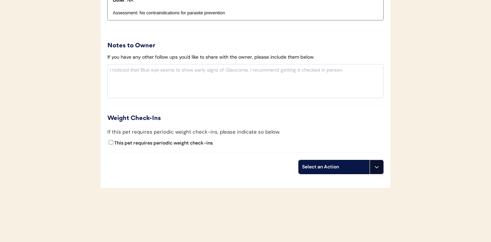
click at [375, 171] on button at bounding box center [377, 167] width 14 height 14
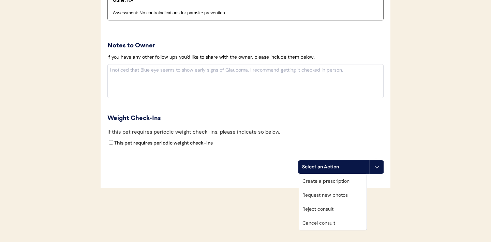
click at [325, 184] on div "Create a prescription" at bounding box center [333, 181] width 68 height 14
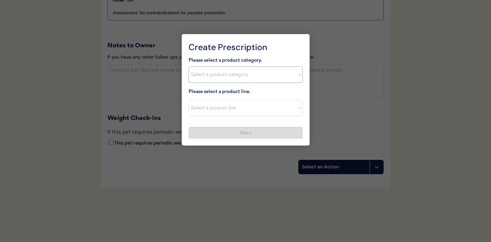
click at [289, 77] on select "Select a product category Allergies Antibiotics Anxiety Combo Parasite Preventi…" at bounding box center [246, 75] width 114 height 16
select select ""combo_parasite_prevention""
click at [299, 111] on select "Select a product line" at bounding box center [246, 108] width 114 height 16
click at [296, 114] on select "Select a product line" at bounding box center [246, 108] width 114 height 16
click at [296, 74] on select "Select a product category [MEDICAL_DATA] Antibiotics Anxiety Combo [MEDICAL_DAT…" at bounding box center [246, 75] width 114 height 16
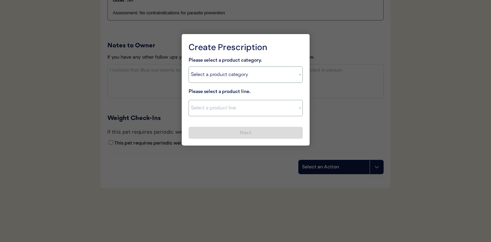
click at [297, 114] on select "Select a product line Advantage Multi for Dogs Credelio Quattro NexGard Plus Ne…" at bounding box center [246, 108] width 114 height 16
select select ""Simparica Trio""
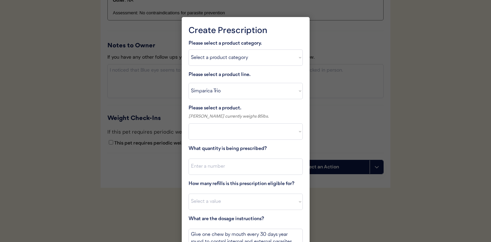
select select ""PLACEHOLDER_1427118222253""
click at [266, 133] on select "Select a product Simparica Trio, 2.8 - 5.5lbs Simparica Trio, 5.6 - 11lbs Simpa…" at bounding box center [246, 132] width 114 height 16
click at [296, 88] on select "Select a product line Advantage Multi for Dogs Credelio Quattro NexGard Plus Ne…" at bounding box center [246, 91] width 114 height 16
select select ""NexGard Plus""
click at [295, 133] on select "Select a product NexGard Plus, 4 - 8lbs NexGard Plus, 8.1 - 17lbs NexGard Plus,…" at bounding box center [246, 132] width 114 height 16
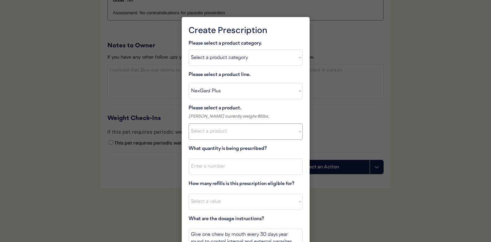
select select ""1348695171700984260__LOOKUP__1712799260549x607883605152982400""
click at [275, 169] on input "input" at bounding box center [246, 167] width 114 height 16
type input "1"
click at [251, 200] on select "Select a value 0 1 2 3 4 5 6 7 8 9 10 11" at bounding box center [246, 202] width 114 height 16
select select "11"
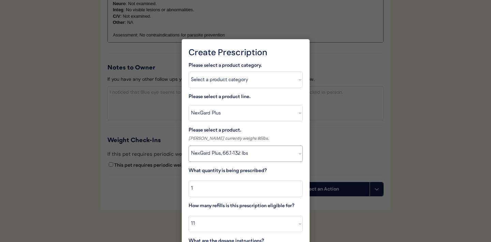
scroll to position [820, 0]
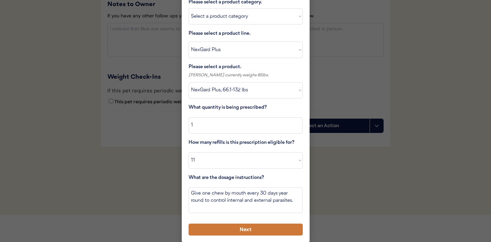
click at [221, 227] on button "Next" at bounding box center [246, 230] width 114 height 12
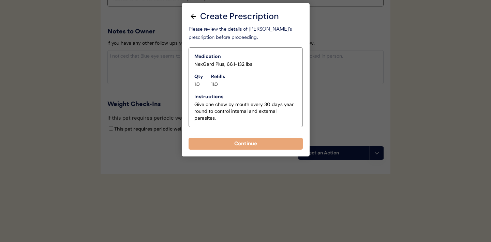
scroll to position [792, 0]
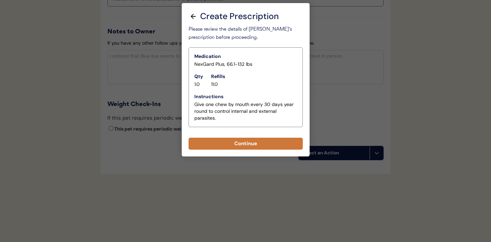
click at [239, 143] on button "Continue" at bounding box center [246, 144] width 114 height 12
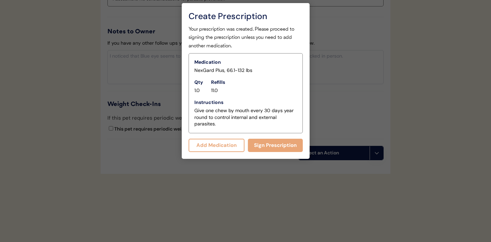
scroll to position [807, 0]
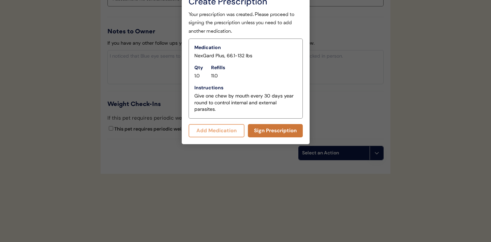
click at [271, 130] on button "Sign Prescription" at bounding box center [275, 130] width 55 height 13
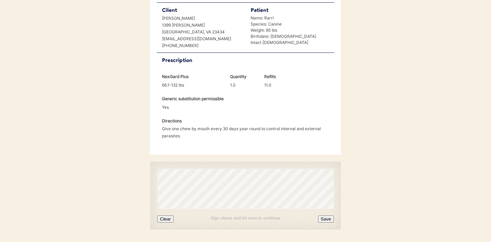
scroll to position [175, 0]
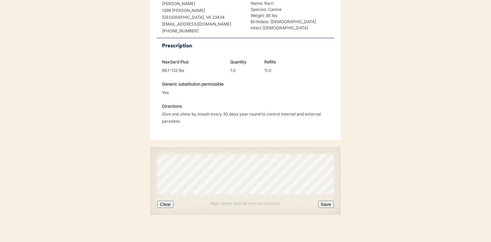
click at [164, 201] on button "Clear" at bounding box center [165, 204] width 16 height 7
click at [167, 201] on button "Clear" at bounding box center [165, 204] width 16 height 7
click at [325, 201] on button "Save" at bounding box center [326, 204] width 16 height 7
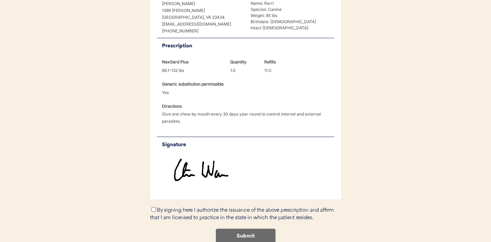
click at [153, 207] on input "By signing here I authorize the issuance of the above prescription and affirm t…" at bounding box center [154, 209] width 4 height 4
checkbox input "true"
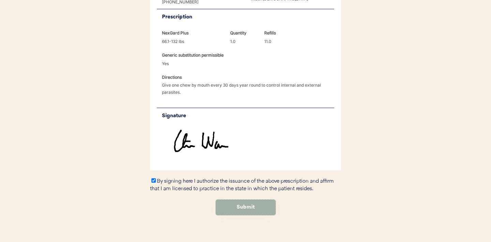
click at [241, 200] on button "Submit" at bounding box center [246, 207] width 60 height 15
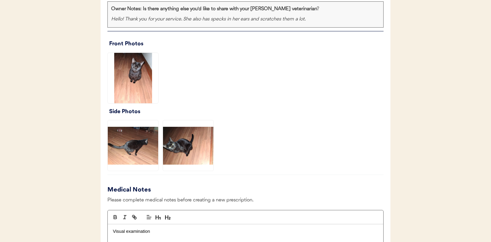
scroll to position [523, 0]
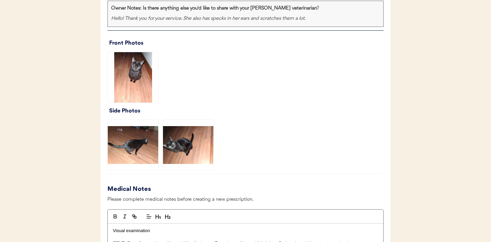
click at [127, 73] on img at bounding box center [133, 77] width 51 height 51
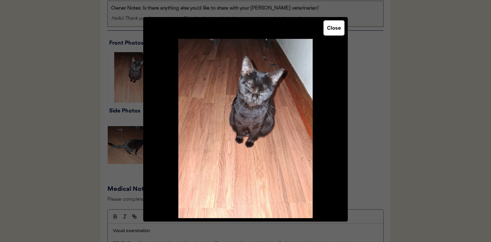
click at [333, 30] on button "Close" at bounding box center [334, 27] width 21 height 15
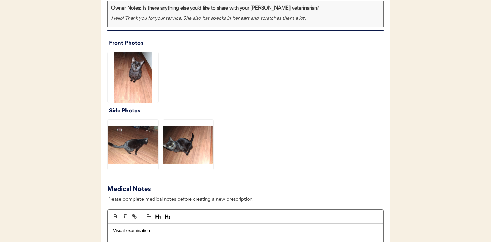
click at [138, 144] on img at bounding box center [133, 145] width 51 height 51
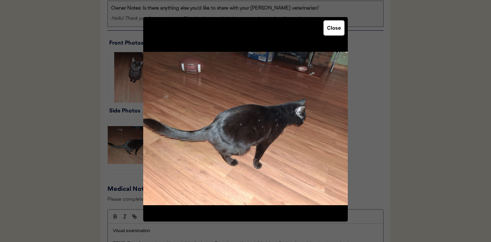
click at [334, 29] on button "Close" at bounding box center [334, 27] width 21 height 15
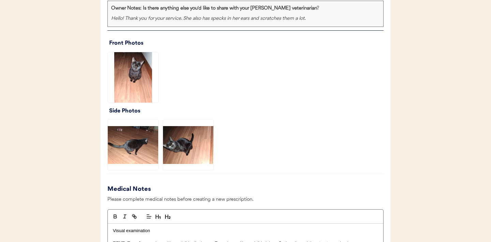
click at [195, 142] on img at bounding box center [188, 145] width 51 height 51
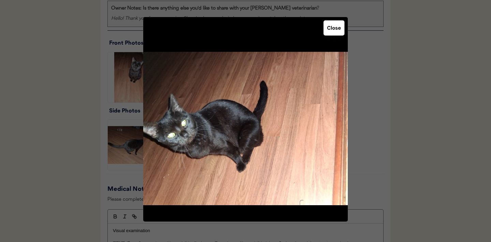
click at [336, 28] on button "Close" at bounding box center [334, 27] width 21 height 15
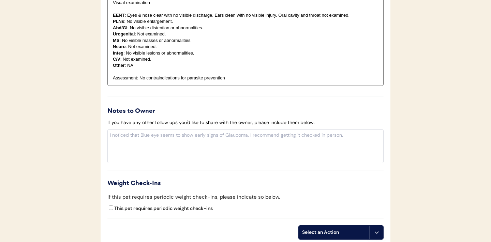
scroll to position [831, 0]
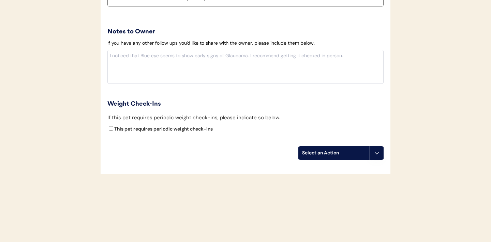
click at [375, 154] on icon at bounding box center [376, 152] width 5 height 5
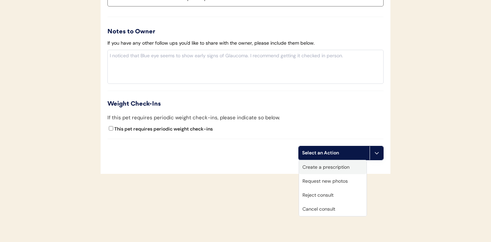
click at [322, 167] on div "Create a prescription" at bounding box center [333, 167] width 68 height 14
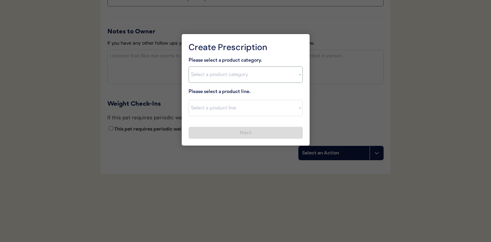
click at [298, 77] on select "Select a product category [MEDICAL_DATA] Antibiotics Anxiety Combo [MEDICAL_DAT…" at bounding box center [246, 75] width 114 height 16
select select ""combo_[MEDICAL_DATA]_prevention""
click at [300, 111] on select "Select a product line Bravecto Plus Topical for Cats Bravecto Plus Topical for …" at bounding box center [246, 108] width 114 height 16
select select ""Revolution Plus""
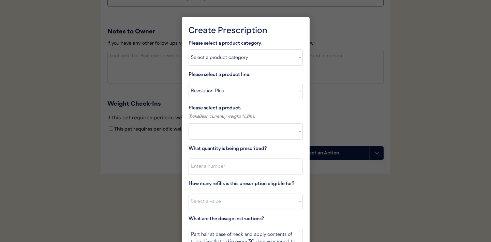
select select ""PLACEHOLDER_1427118222253""
click at [271, 132] on select "Select a product Revolution Plus, 2.8 - 5.5lbs Revolution Plus, 5.6 - 11lbs Rev…" at bounding box center [246, 132] width 114 height 16
click at [301, 89] on select "Select a product line Bravecto Plus Topical for Cats Bravecto Plus Topical for …" at bounding box center [246, 91] width 114 height 16
select select ""Bravecto Plus Topical for Cats""
type textarea "Part hair at base of neck and apply contents of tube directly to skin every 8 w…"
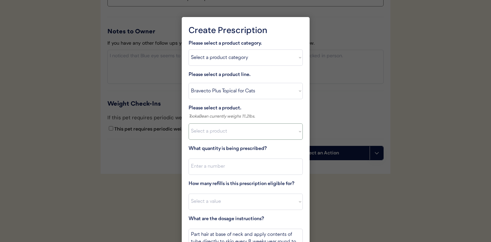
click at [299, 129] on select "Select a product Bravecto Plus Topical for Cats, 2.6 - 6.2lb Bravecto Plus Topi…" at bounding box center [246, 132] width 114 height 16
select select ""1348695171700984260__LOOKUP__1727883013955x835681471638119300""
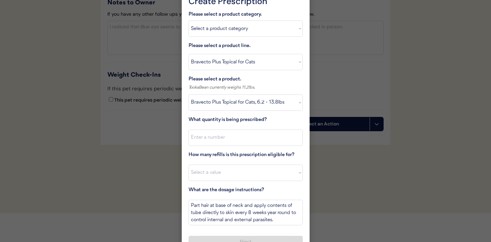
scroll to position [863, 0]
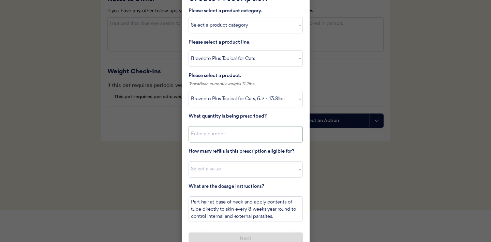
click at [244, 138] on input "input" at bounding box center [246, 134] width 114 height 16
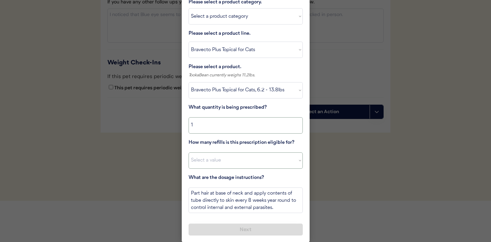
type input "1"
click at [299, 161] on select "Select a value 0 1 2 3 4 5 6 7 8 9 10 11" at bounding box center [246, 161] width 114 height 16
select select "5"
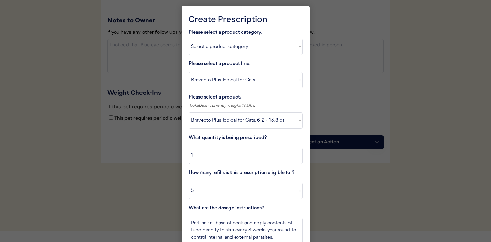
scroll to position [830, 0]
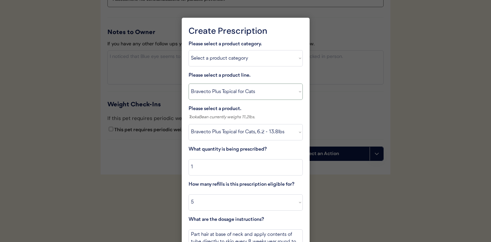
click at [297, 89] on select "Select a product line Bravecto Plus Topical for Cats Bravecto Plus Topical for …" at bounding box center [246, 92] width 114 height 16
select select ""Revolution for Cats""
select select ""PLACEHOLDER_1427118222253""
type textarea "Part hair at base of neck and apply contents of tube directly to skin every 30 …"
click at [294, 132] on select "Select a product Revolution for Cats, 5.5-15lbs Revolution for Cats, 15.1-22lbs" at bounding box center [246, 132] width 114 height 16
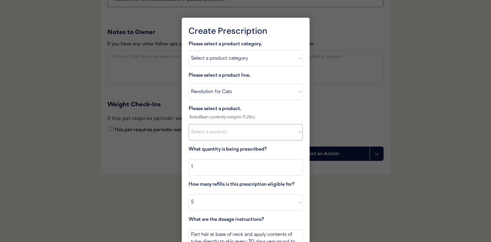
select select ""1348695171700984260__LOOKUP__1711041760528x549516442831893500""
click at [296, 90] on select "Select a product line Bravecto Plus Topical for Cats Bravecto Plus Topical for …" at bounding box center [246, 92] width 114 height 16
select select ""Bravecto Plus Topical for Cats""
type textarea "Part hair at base of neck and apply contents of tube directly to skin every 8 w…"
click at [298, 135] on select "Select a product Bravecto Plus Topical for Cats, 2.6 - 6.2lb Bravecto Plus Topi…" at bounding box center [246, 132] width 114 height 16
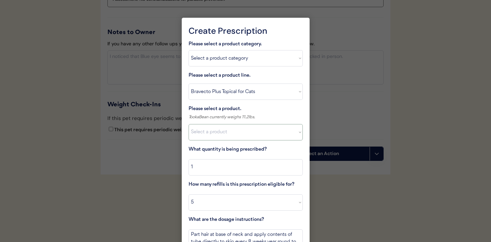
select select ""1348695171700984260__LOOKUP__1727883013955x835681471638119300""
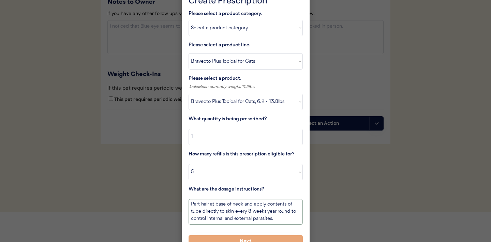
scroll to position [872, 0]
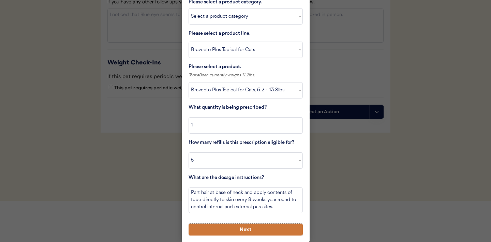
click at [230, 227] on button "Next" at bounding box center [246, 230] width 114 height 12
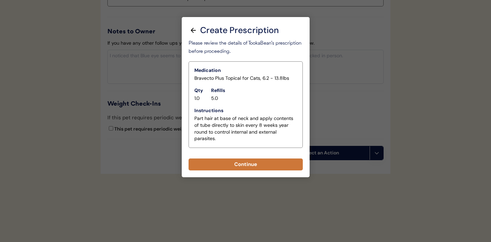
click at [236, 163] on button "Continue" at bounding box center [246, 165] width 114 height 12
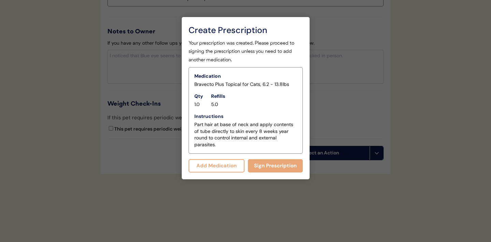
scroll to position [845, 0]
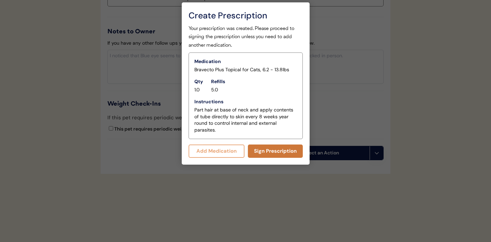
click at [269, 153] on button "Sign Prescription" at bounding box center [275, 151] width 55 height 13
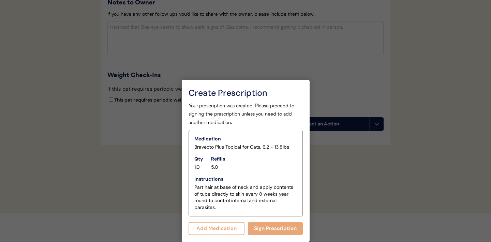
scroll to position [768, 0]
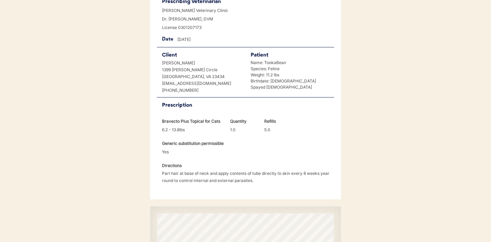
scroll to position [184, 0]
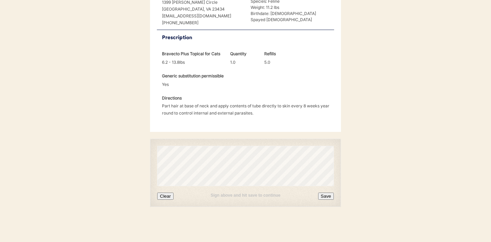
click at [168, 197] on button "Clear" at bounding box center [165, 196] width 16 height 7
click at [324, 195] on button "Save" at bounding box center [326, 196] width 16 height 7
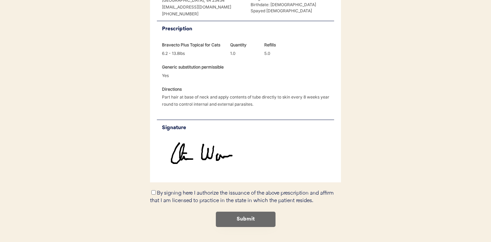
scroll to position [195, 0]
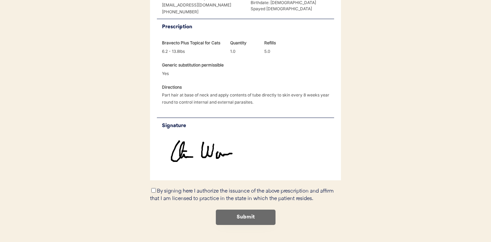
click at [153, 190] on input "By signing here I authorize the issuance of the above prescription and affirm t…" at bounding box center [154, 190] width 4 height 4
checkbox input "true"
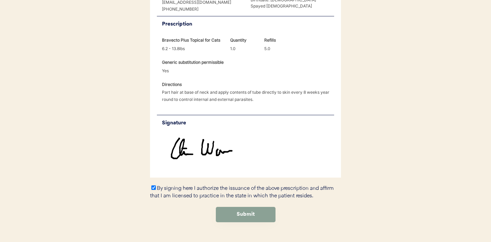
scroll to position [213, 0]
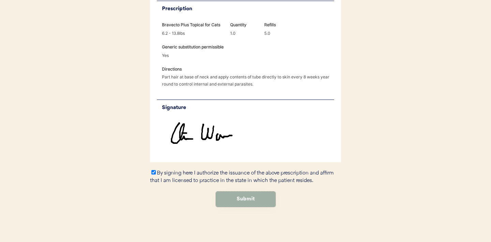
click at [247, 199] on button "Submit" at bounding box center [246, 199] width 60 height 15
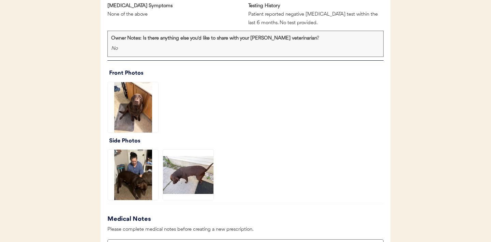
scroll to position [490, 0]
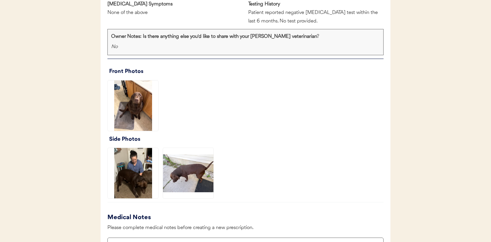
click at [128, 104] on img at bounding box center [133, 106] width 51 height 51
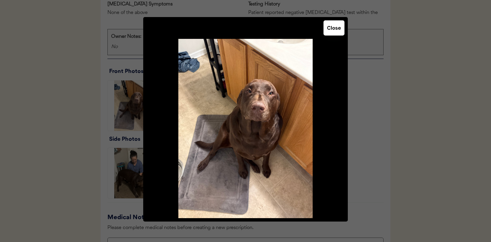
click at [334, 28] on button "Close" at bounding box center [334, 27] width 21 height 15
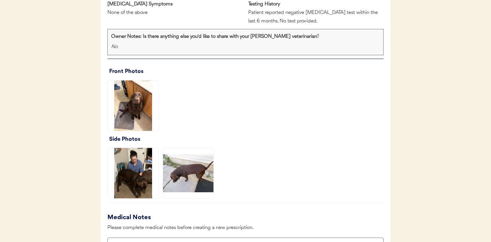
click at [126, 189] on img at bounding box center [133, 173] width 51 height 51
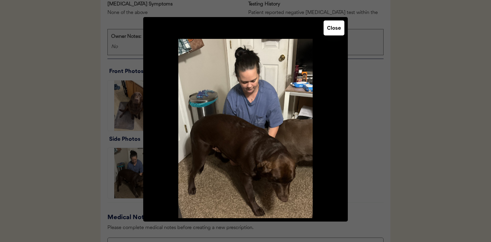
click at [330, 31] on button "Close" at bounding box center [334, 27] width 21 height 15
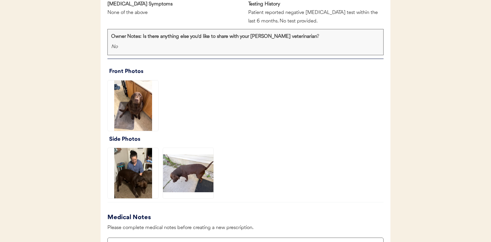
click at [194, 165] on img at bounding box center [188, 173] width 51 height 51
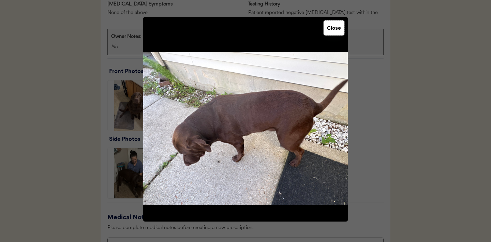
click at [333, 27] on button "Close" at bounding box center [334, 27] width 21 height 15
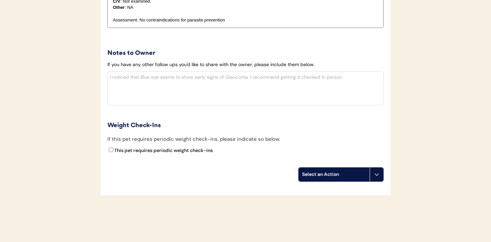
scroll to position [820, 0]
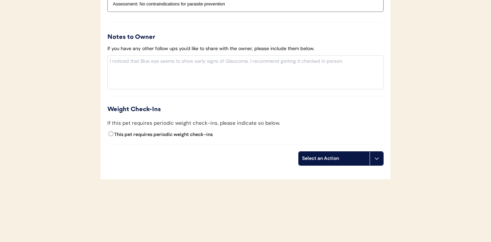
click at [374, 161] on icon at bounding box center [376, 158] width 5 height 5
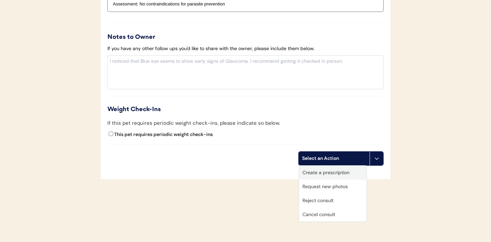
click at [327, 175] on div "Create a prescription" at bounding box center [333, 173] width 68 height 14
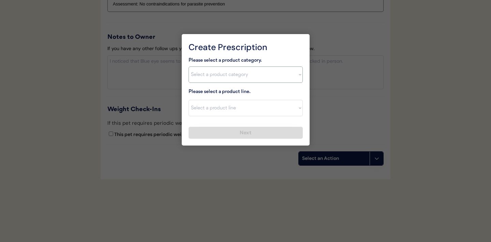
click at [294, 74] on select "Select a product category Allergies Antibiotics Anxiety Combo Parasite Preventi…" at bounding box center [246, 75] width 114 height 16
select select ""combo_parasite_prevention""
click at [299, 111] on select "Select a product line" at bounding box center [246, 108] width 114 height 16
click at [297, 76] on select "Select a product category Allergies Antibiotics Anxiety Combo Parasite Preventi…" at bounding box center [246, 75] width 114 height 16
click at [297, 105] on select "Select a product line Advantage Multi for Dogs Credelio Quattro NexGard Plus Ne…" at bounding box center [246, 108] width 114 height 16
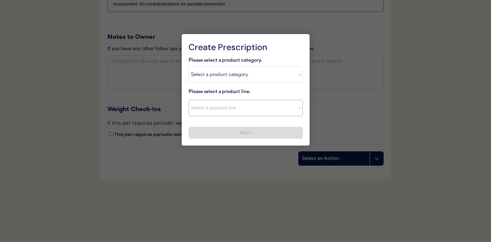
select select ""Simparica Trio""
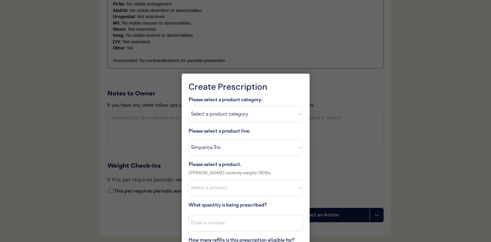
scroll to position [822, 0]
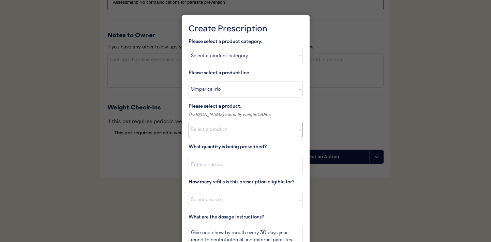
click at [275, 133] on select "Select a product Simparica Trio, 2.8 - 5.5lbs Simparica Trio, 5.6 - 11lbs Simpa…" at bounding box center [246, 130] width 114 height 16
select select ""1348695171700984260__LOOKUP__1704773707524x872135944120049300""
click at [254, 163] on input "input" at bounding box center [246, 165] width 114 height 16
type input "1"
click at [231, 197] on select "Select a value 0 1 2 3 4 5 6 7 8 9 10 11" at bounding box center [246, 200] width 114 height 16
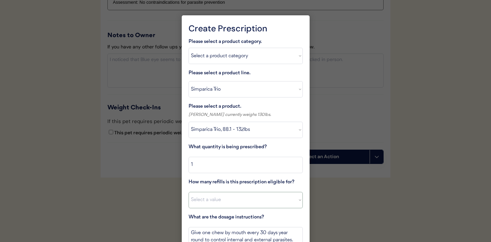
select select "11"
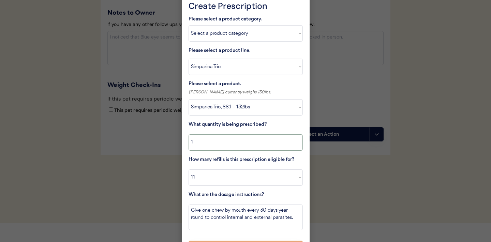
scroll to position [862, 0]
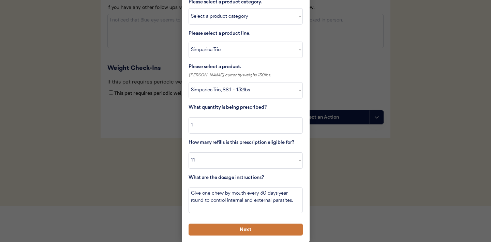
click at [231, 228] on button "Next" at bounding box center [246, 230] width 114 height 12
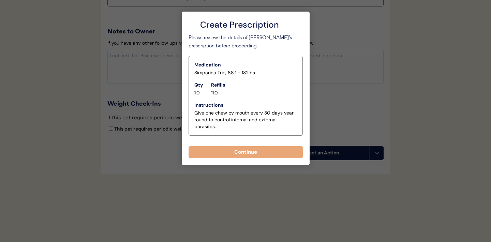
scroll to position [826, 0]
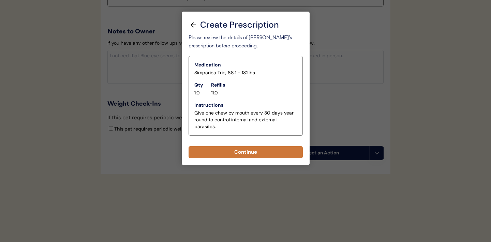
click at [248, 152] on button "Continue" at bounding box center [246, 152] width 114 height 12
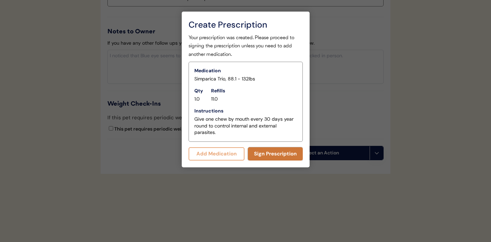
click at [272, 157] on button "Sign Prescription" at bounding box center [275, 153] width 55 height 13
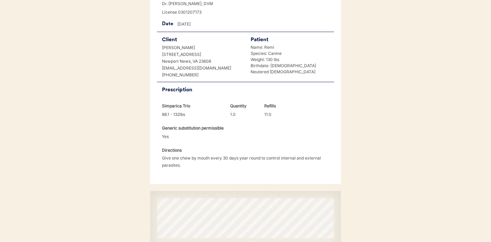
scroll to position [175, 0]
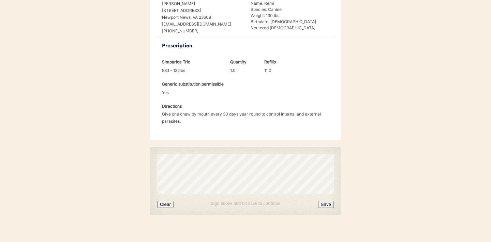
click at [165, 201] on button "Clear" at bounding box center [165, 204] width 16 height 7
click at [328, 201] on button "Save" at bounding box center [326, 204] width 16 height 7
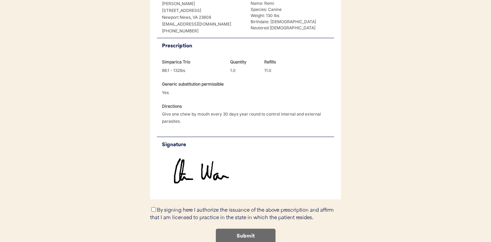
click at [153, 207] on input "By signing here I authorize the issuance of the above prescription and affirm t…" at bounding box center [154, 209] width 4 height 4
checkbox input "true"
click at [242, 229] on button "Submit" at bounding box center [246, 236] width 60 height 15
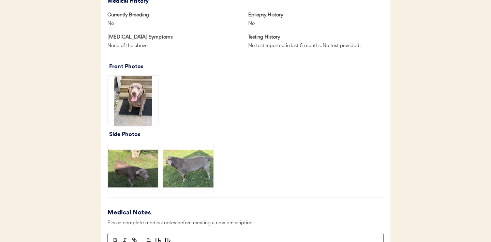
scroll to position [457, 0]
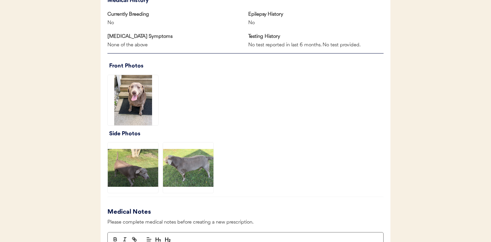
click at [139, 110] on img at bounding box center [133, 100] width 51 height 51
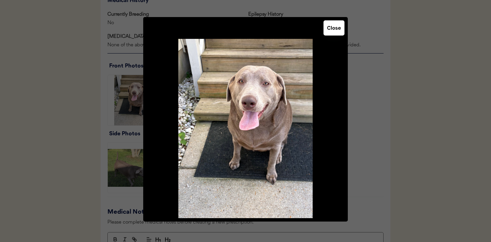
click at [331, 29] on button "Close" at bounding box center [334, 27] width 21 height 15
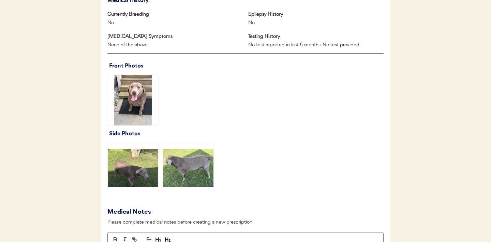
click at [138, 165] on img at bounding box center [133, 168] width 51 height 51
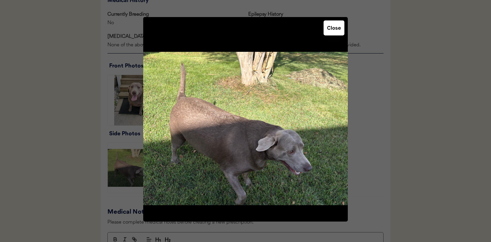
click at [332, 34] on button "Close" at bounding box center [334, 27] width 21 height 15
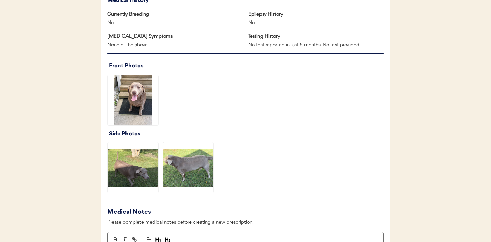
click at [196, 160] on img at bounding box center [188, 168] width 51 height 51
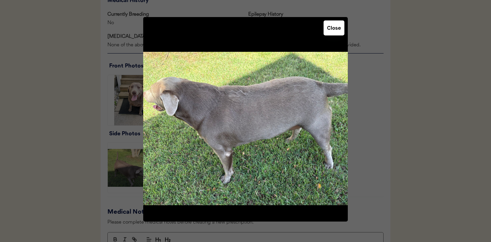
click at [331, 28] on button "Close" at bounding box center [334, 27] width 21 height 15
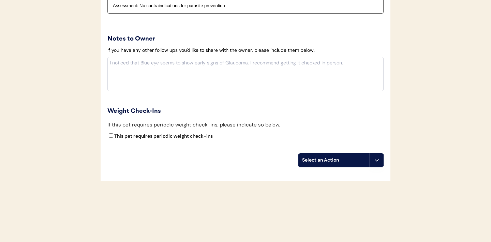
scroll to position [788, 0]
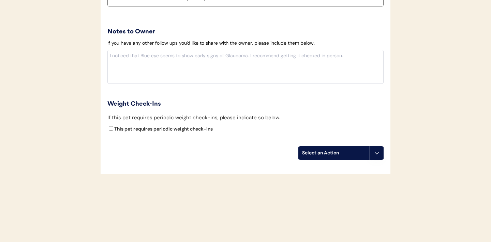
click at [377, 151] on icon at bounding box center [376, 152] width 5 height 5
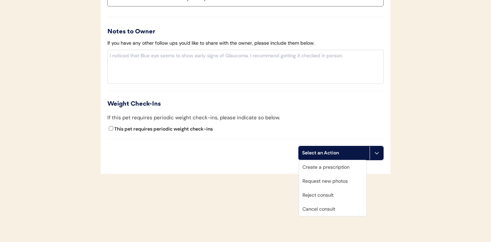
click at [315, 168] on div "Create a prescription" at bounding box center [333, 167] width 68 height 14
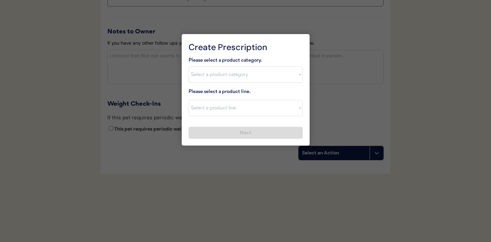
click at [294, 76] on select "Select a product category Allergies Antibiotics Anxiety Combo Parasite Preventi…" at bounding box center [246, 75] width 114 height 16
select select ""combo_parasite_prevention""
click at [297, 116] on select "Select a product line" at bounding box center [246, 108] width 114 height 16
click at [296, 68] on select "Select a product category Allergies Antibiotics Anxiety Combo Parasite Preventi…" at bounding box center [246, 75] width 114 height 16
click at [296, 106] on select "Select a product line Advantage Multi for Dogs Credelio Quattro NexGard Plus Ne…" at bounding box center [246, 108] width 114 height 16
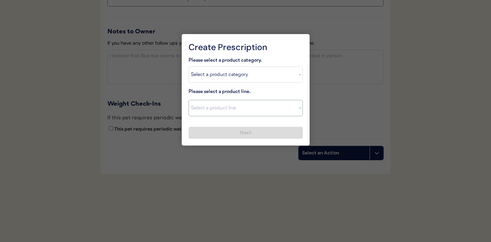
select select ""Simparica Trio""
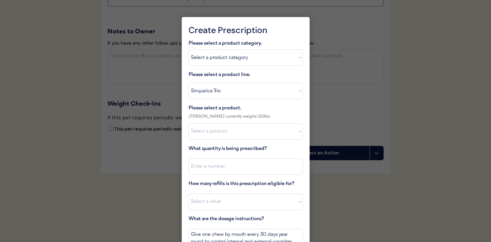
click at [251, 139] on select "Select a product Simparica Trio, 2.8 - 5.5lbs Simparica Trio, 5.6 - 11lbs Simpa…" at bounding box center [246, 132] width 114 height 16
select select ""1348695171700984260__LOOKUP__1704773707524x872135944120049300""
click at [249, 171] on input "input" at bounding box center [246, 167] width 114 height 16
type input "1"
click at [235, 197] on select "Select a value 0 1 2 3 4 5 6 7 8 9 10 11" at bounding box center [246, 202] width 114 height 16
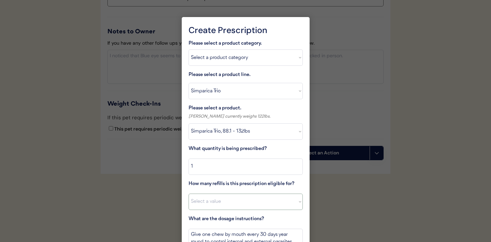
select select "11"
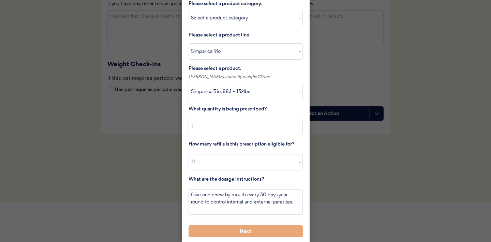
scroll to position [829, 0]
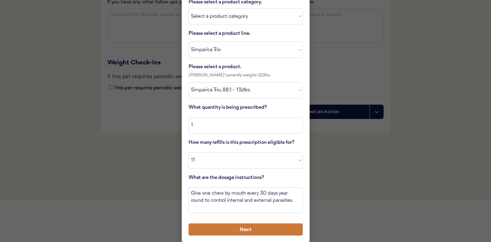
click at [228, 229] on button "Next" at bounding box center [246, 230] width 114 height 12
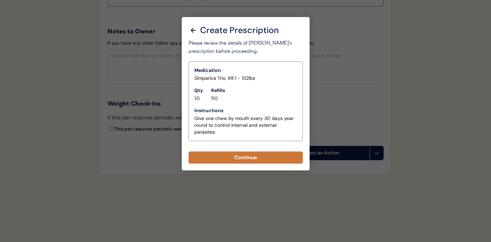
click at [247, 157] on button "Continue" at bounding box center [246, 158] width 114 height 12
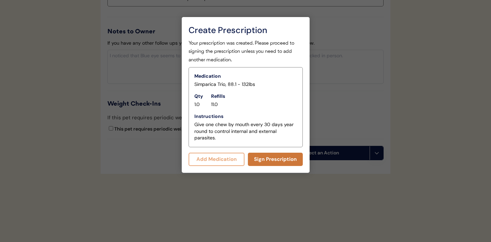
click at [273, 160] on button "Sign Prescription" at bounding box center [275, 159] width 55 height 13
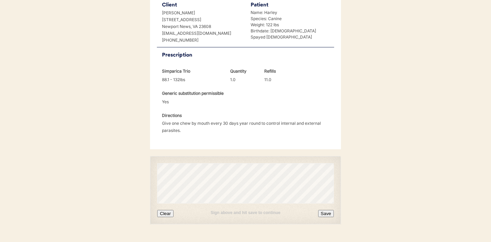
scroll to position [175, 0]
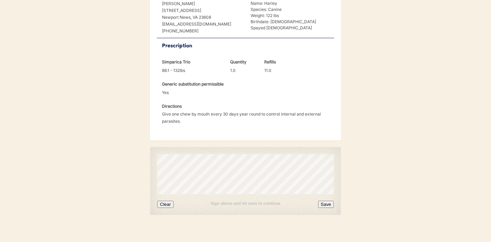
click at [168, 201] on button "Clear" at bounding box center [165, 204] width 16 height 7
click at [326, 201] on button "Save" at bounding box center [326, 204] width 16 height 7
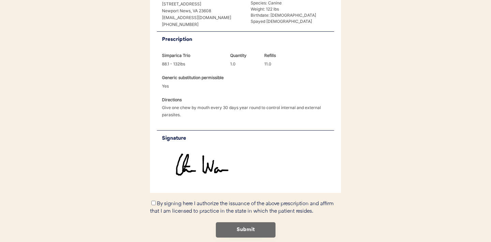
scroll to position [204, 0]
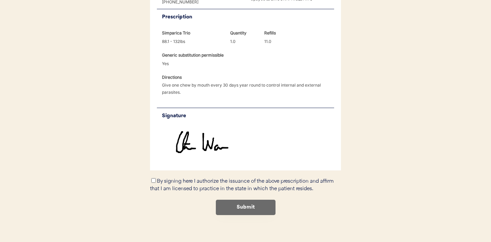
click at [153, 178] on input "By signing here I authorize the issuance of the above prescription and affirm t…" at bounding box center [154, 180] width 4 height 4
checkbox input "true"
click at [248, 201] on button "Submit" at bounding box center [246, 207] width 60 height 15
